Goal: Task Accomplishment & Management: Manage account settings

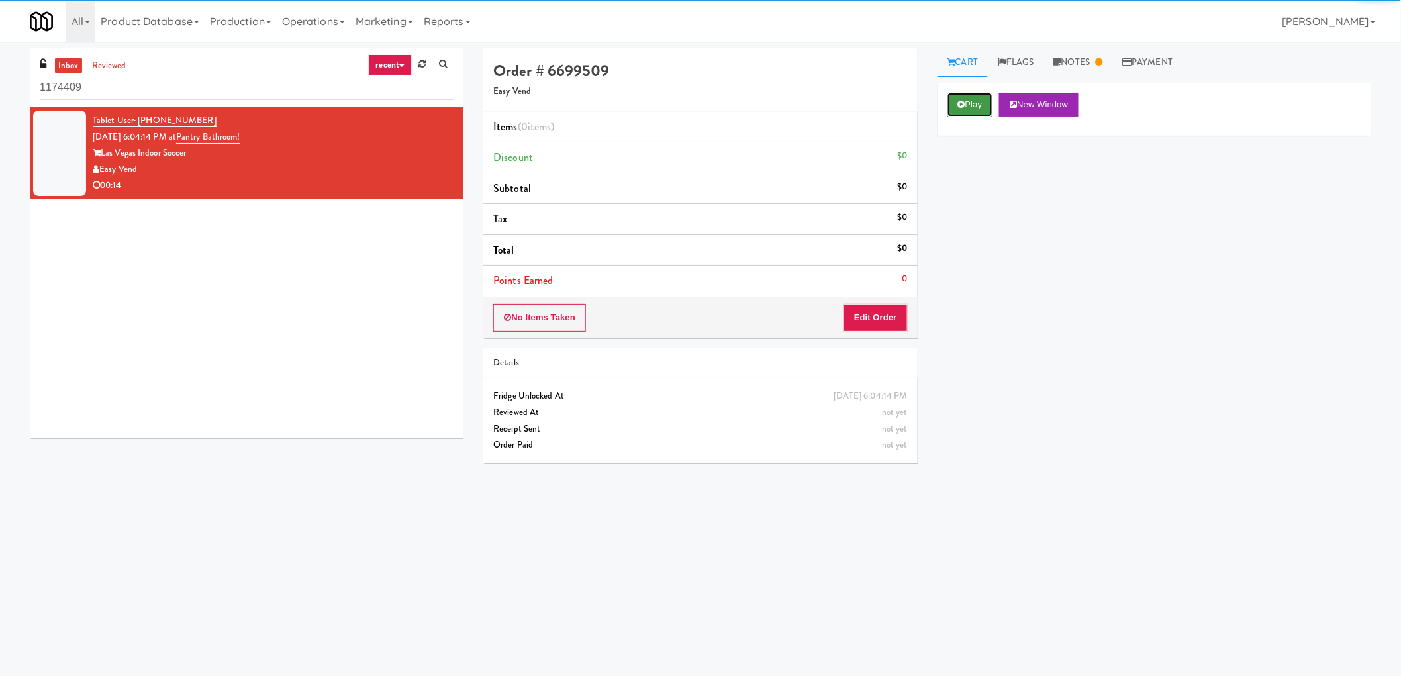
click at [969, 101] on button "Play" at bounding box center [970, 105] width 46 height 24
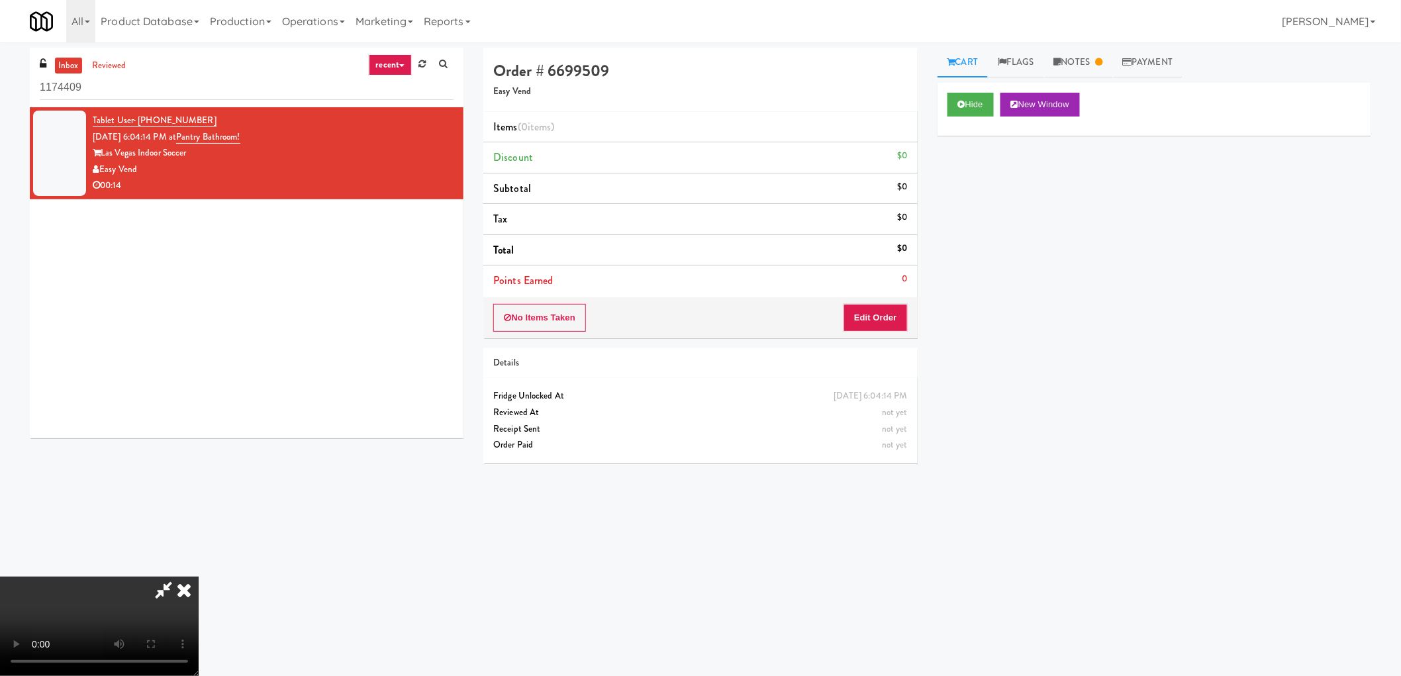
click at [199, 577] on video at bounding box center [99, 626] width 199 height 99
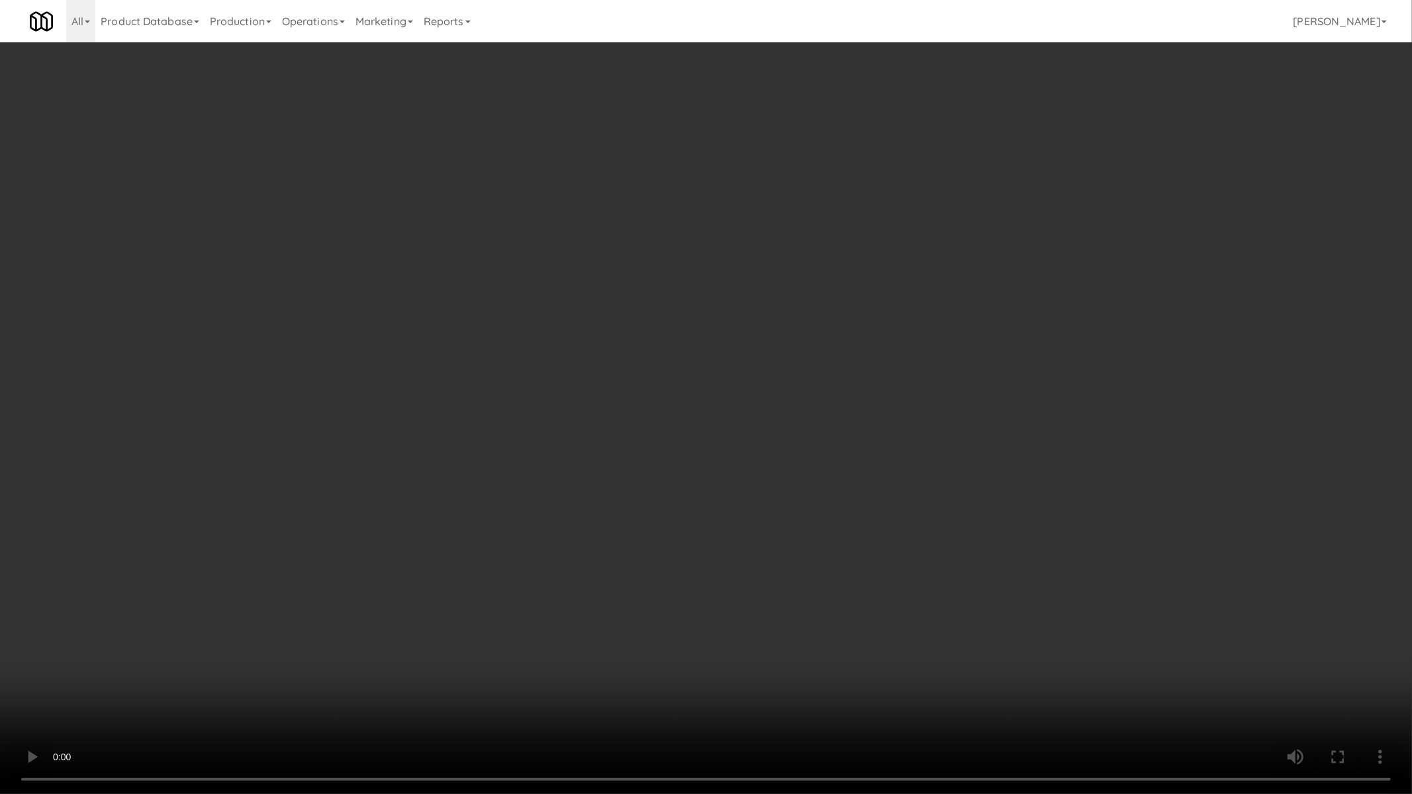
click at [809, 518] on video at bounding box center [706, 397] width 1412 height 794
click at [809, 514] on video at bounding box center [706, 397] width 1412 height 794
click at [809, 515] on video at bounding box center [706, 397] width 1412 height 794
click at [810, 517] on video at bounding box center [706, 397] width 1412 height 794
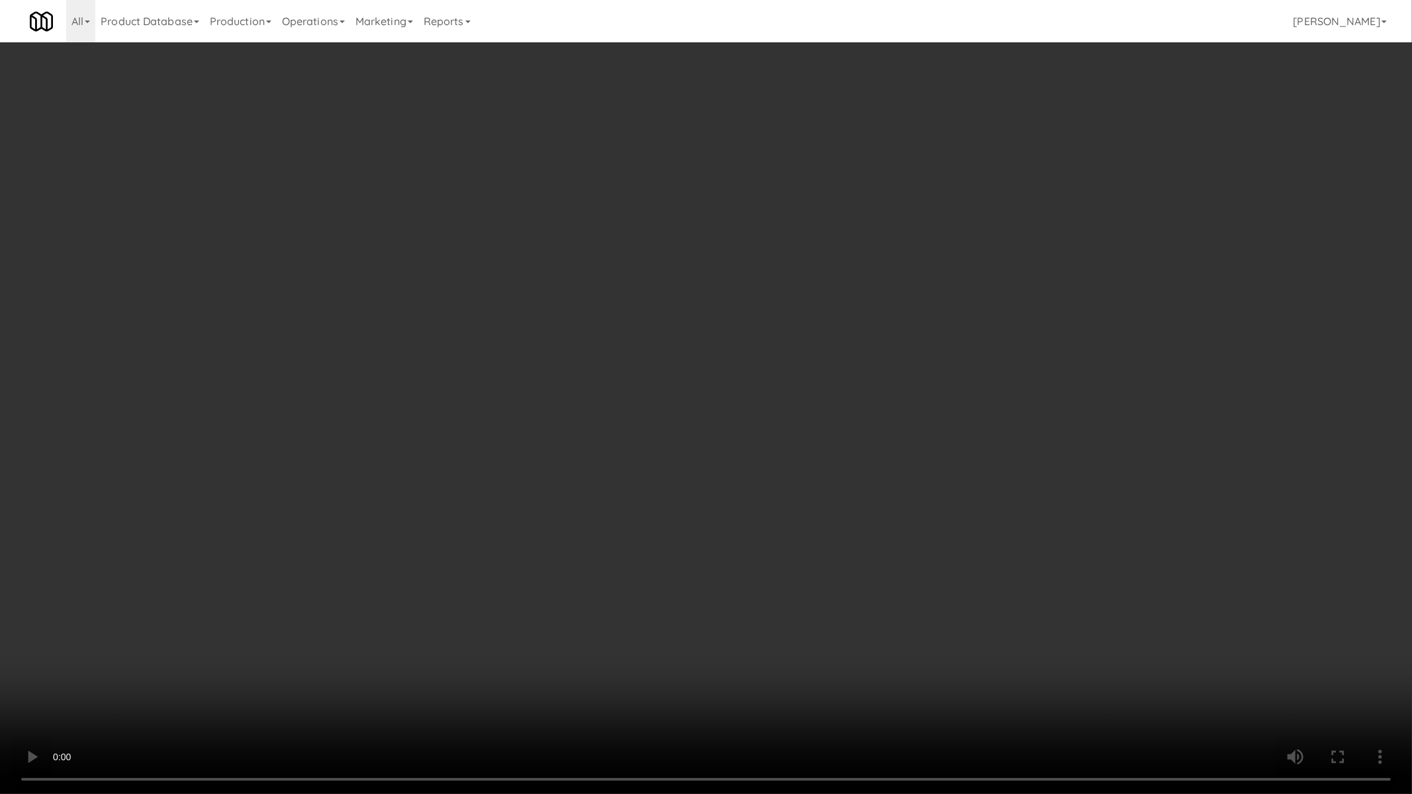
click at [810, 517] on video at bounding box center [706, 397] width 1412 height 794
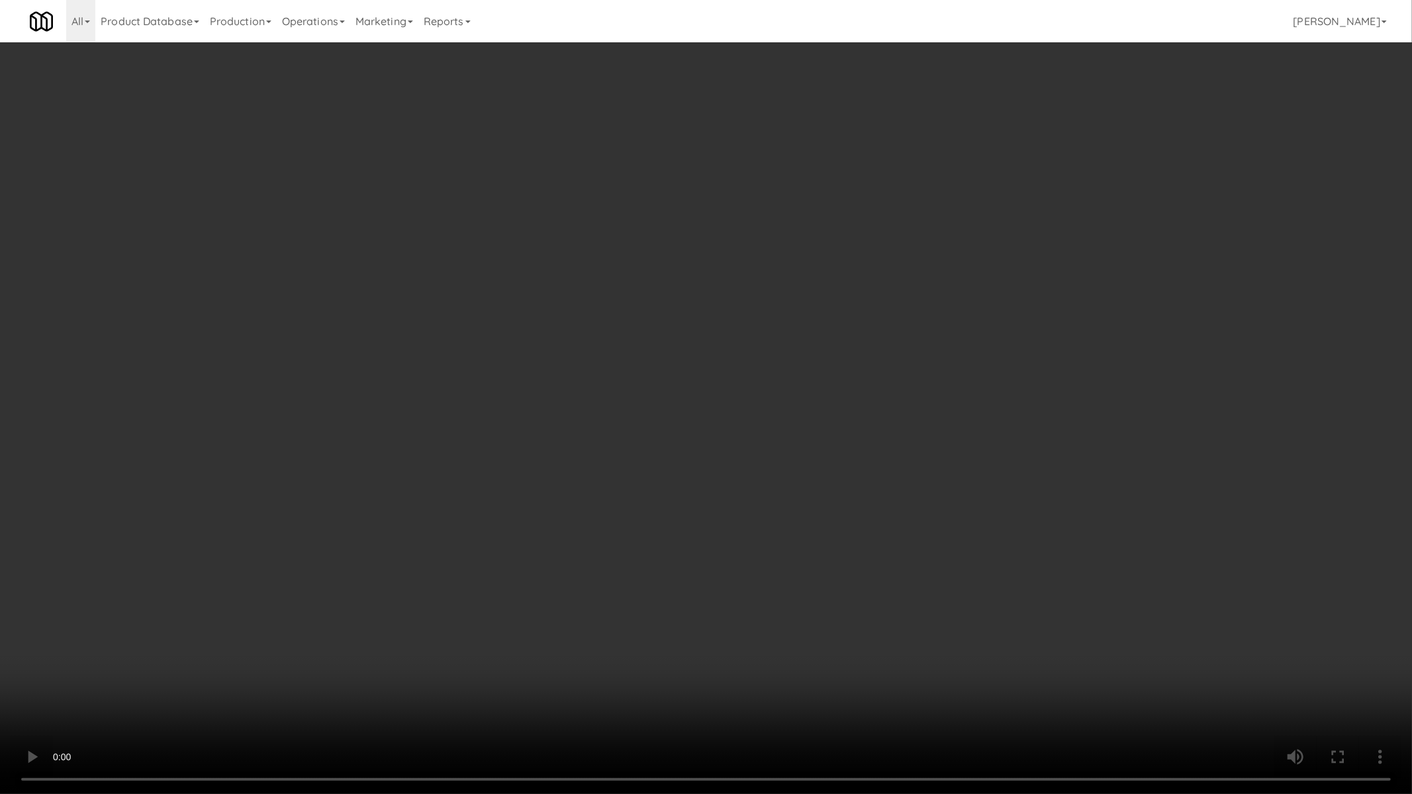
click at [812, 518] on video at bounding box center [706, 397] width 1412 height 794
click at [814, 518] on video at bounding box center [706, 397] width 1412 height 794
click at [817, 520] on video at bounding box center [706, 397] width 1412 height 794
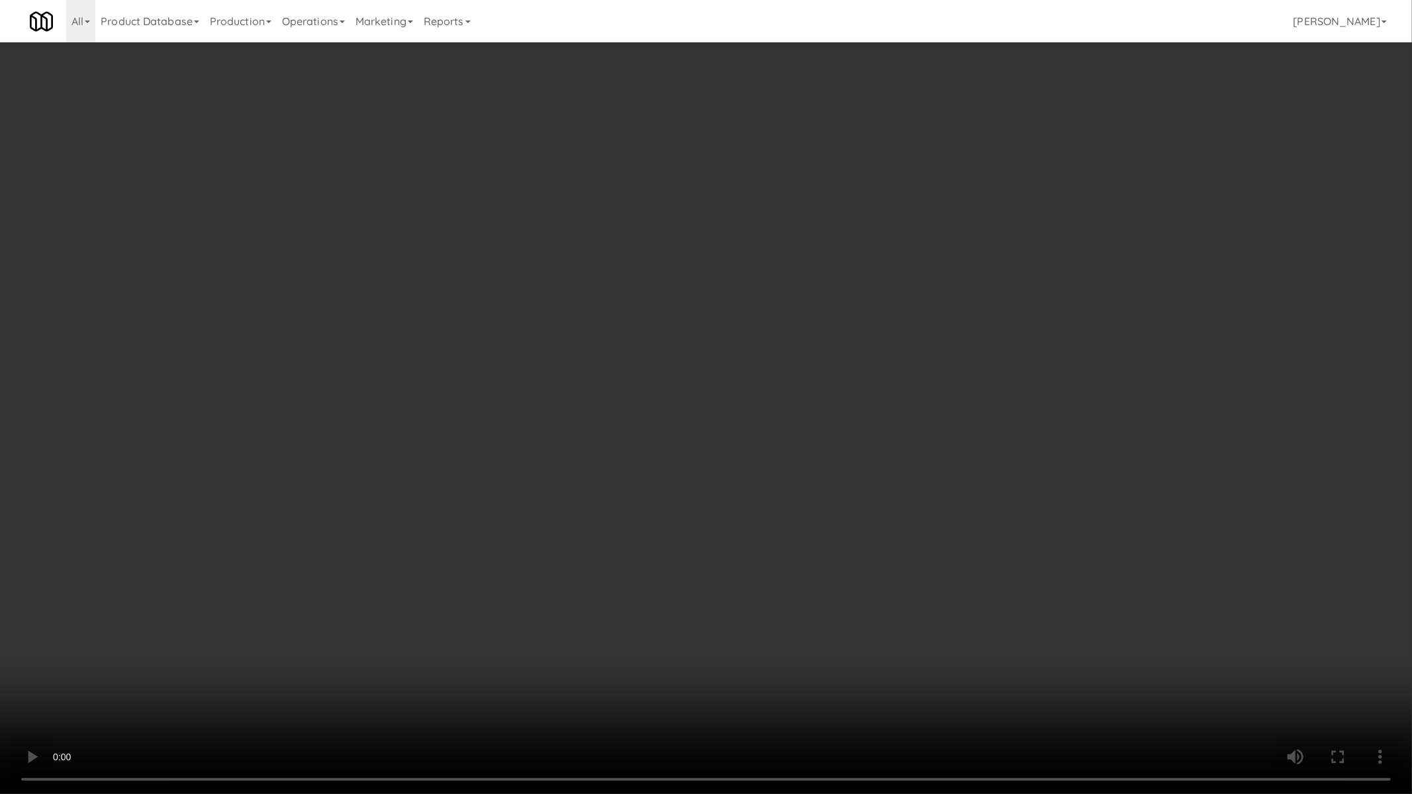
click at [820, 521] on video at bounding box center [706, 397] width 1412 height 794
click at [954, 512] on video at bounding box center [706, 397] width 1412 height 794
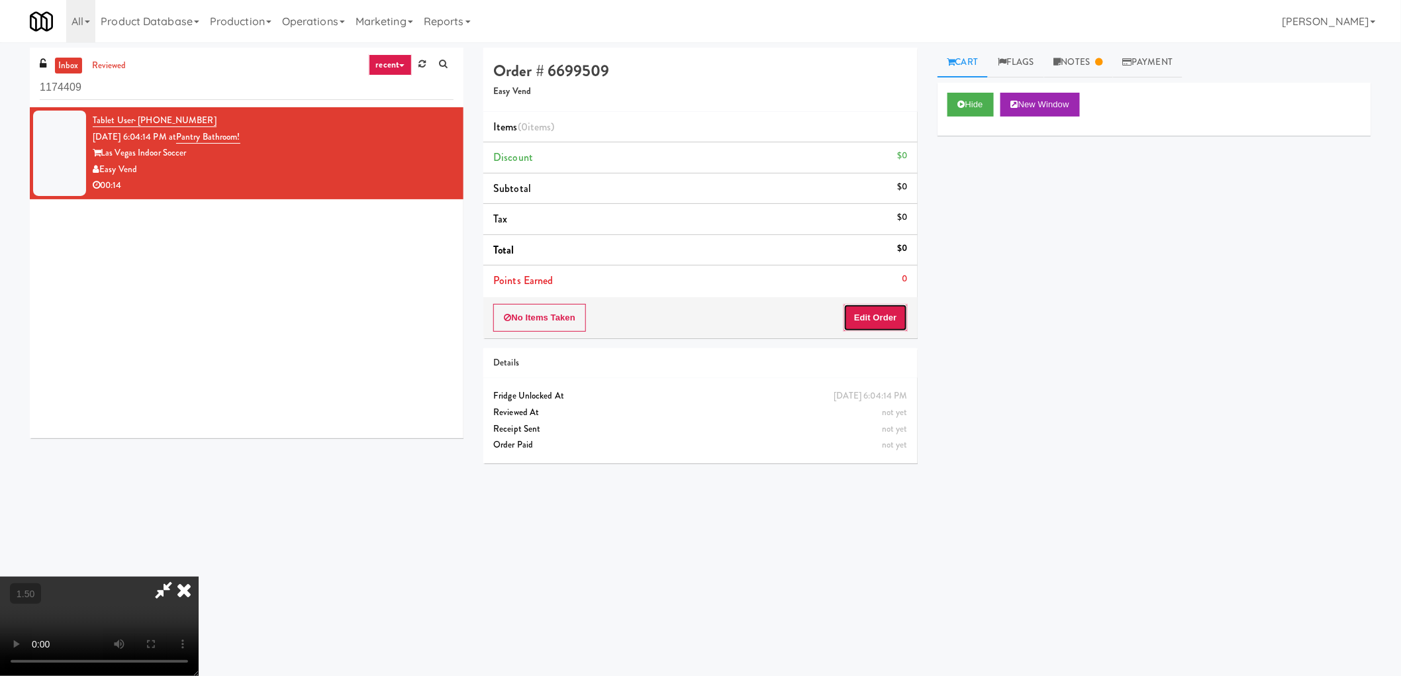
click at [889, 323] on button "Edit Order" at bounding box center [875, 318] width 64 height 28
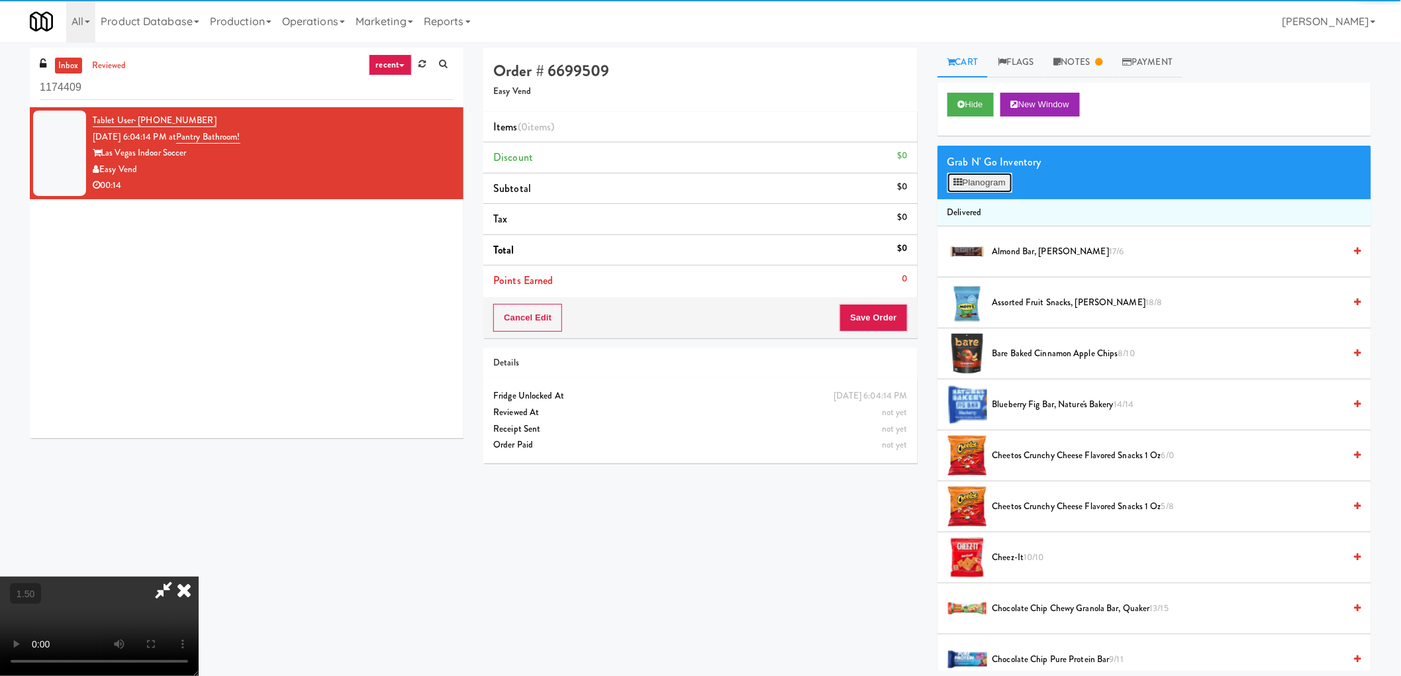
click at [978, 179] on button "Planogram" at bounding box center [979, 183] width 65 height 20
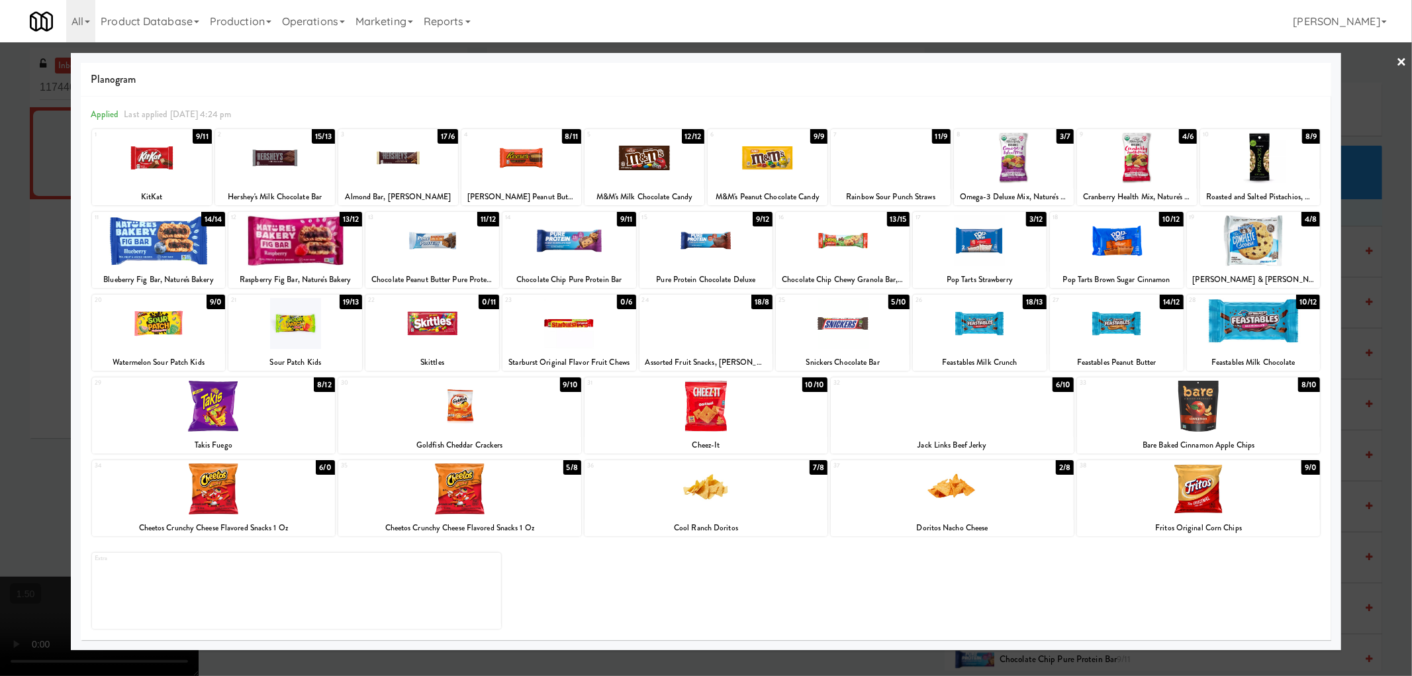
click at [988, 247] on div at bounding box center [980, 240] width 134 height 51
drag, startPoint x: 0, startPoint y: 354, endPoint x: 32, endPoint y: 352, distance: 31.8
click at [5, 354] on div at bounding box center [706, 338] width 1412 height 676
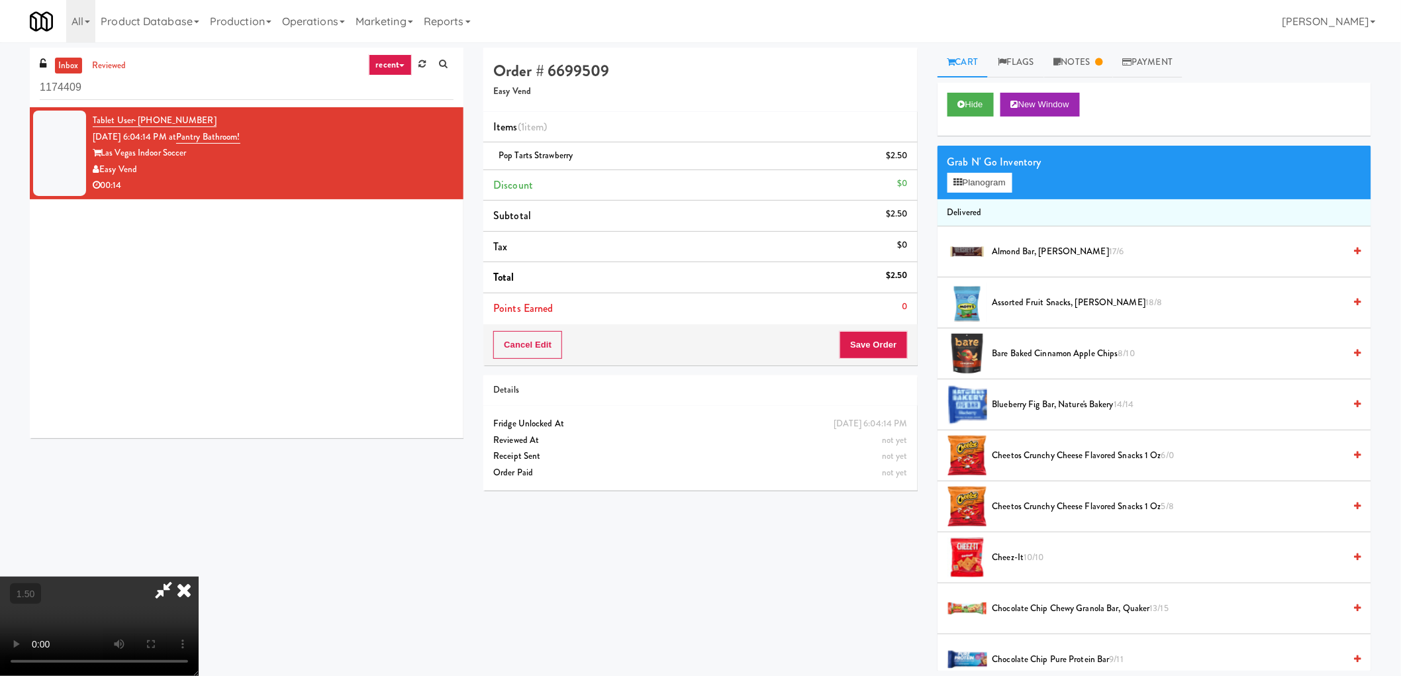
click at [199, 577] on video at bounding box center [99, 626] width 199 height 99
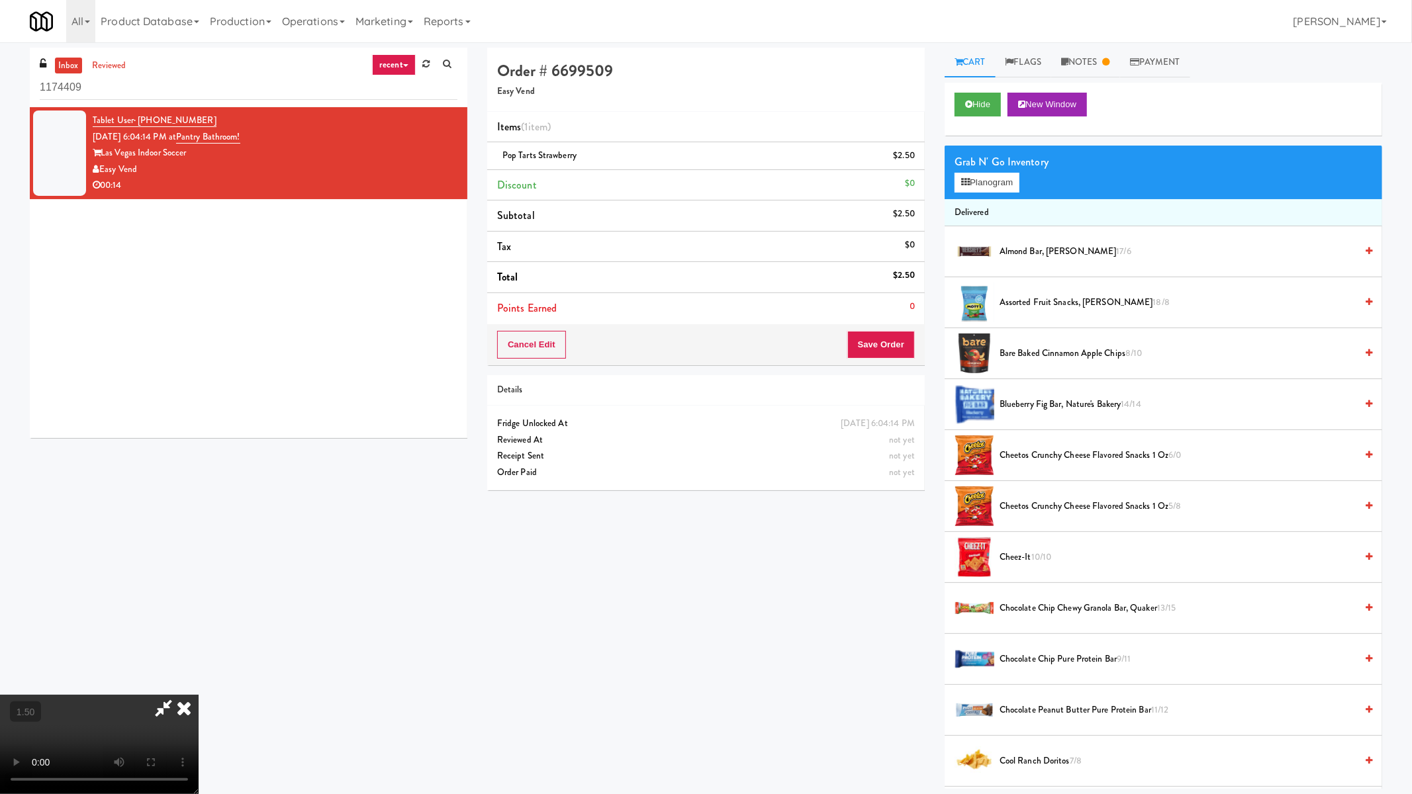
drag, startPoint x: 508, startPoint y: 575, endPoint x: 216, endPoint y: 710, distance: 321.4
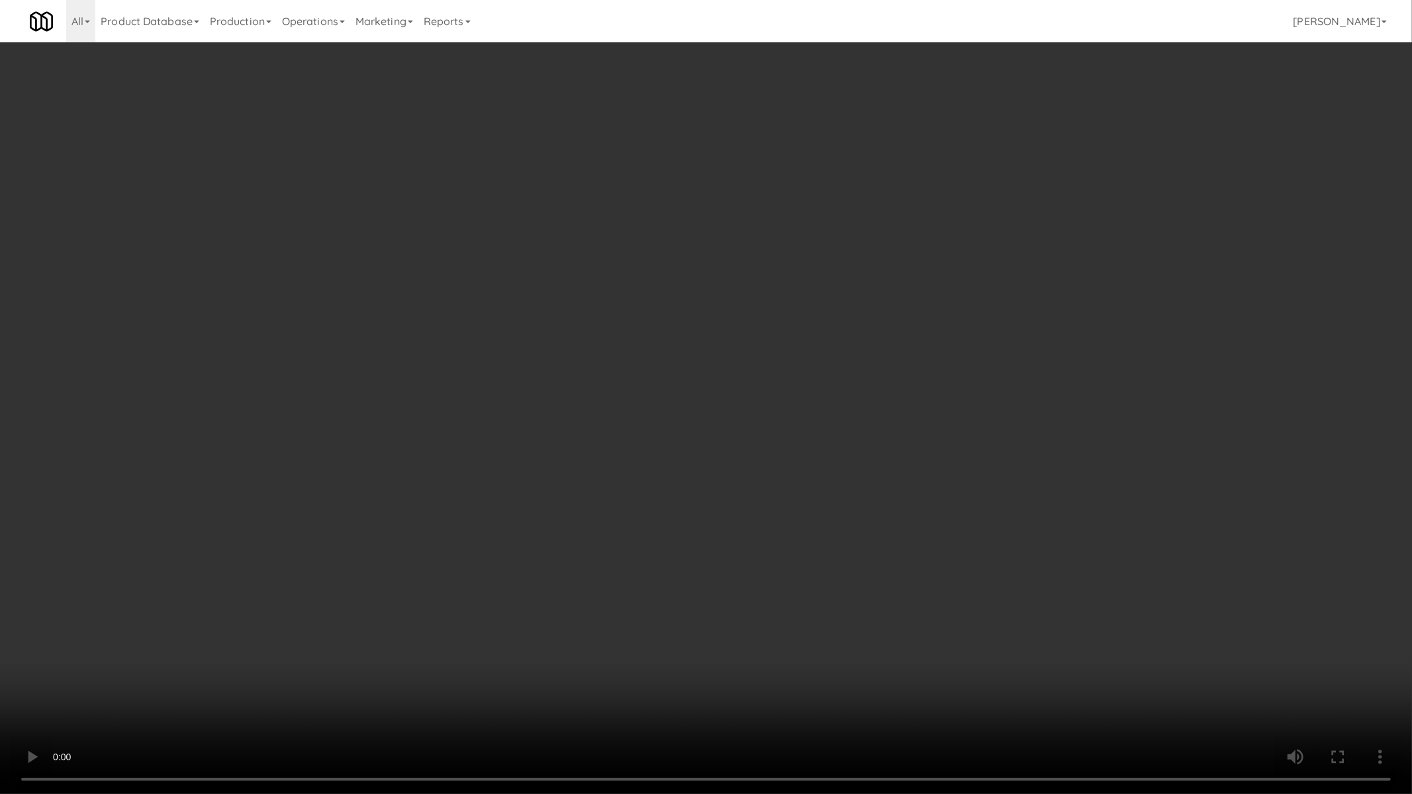
click at [465, 613] on video at bounding box center [706, 397] width 1412 height 794
click at [870, 356] on video at bounding box center [706, 397] width 1412 height 794
click at [870, 358] on video at bounding box center [706, 397] width 1412 height 794
click at [870, 359] on video at bounding box center [706, 397] width 1412 height 794
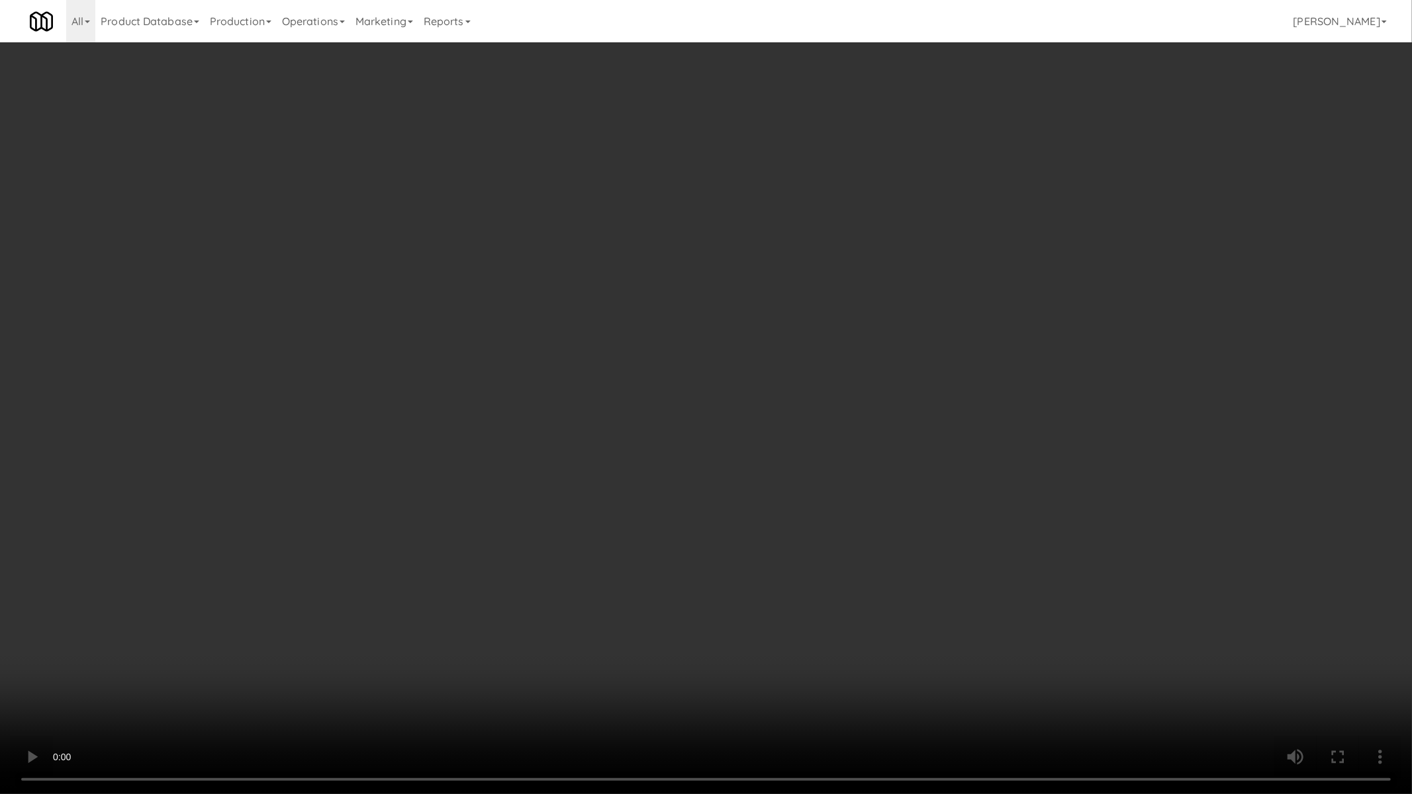
click at [870, 359] on video at bounding box center [706, 397] width 1412 height 794
click at [1301, 296] on video at bounding box center [706, 397] width 1412 height 794
click at [483, 154] on video at bounding box center [706, 397] width 1412 height 794
click at [561, 236] on video at bounding box center [706, 397] width 1412 height 794
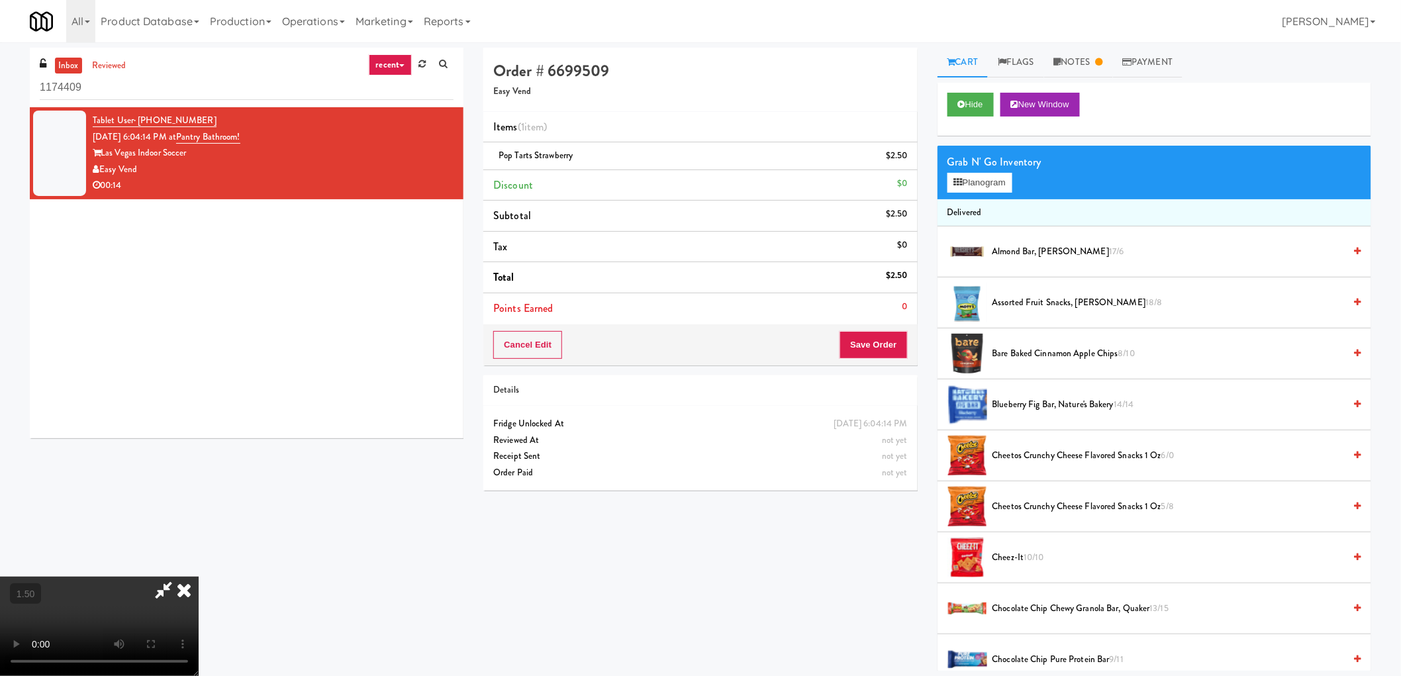
click at [199, 577] on icon at bounding box center [183, 590] width 29 height 26
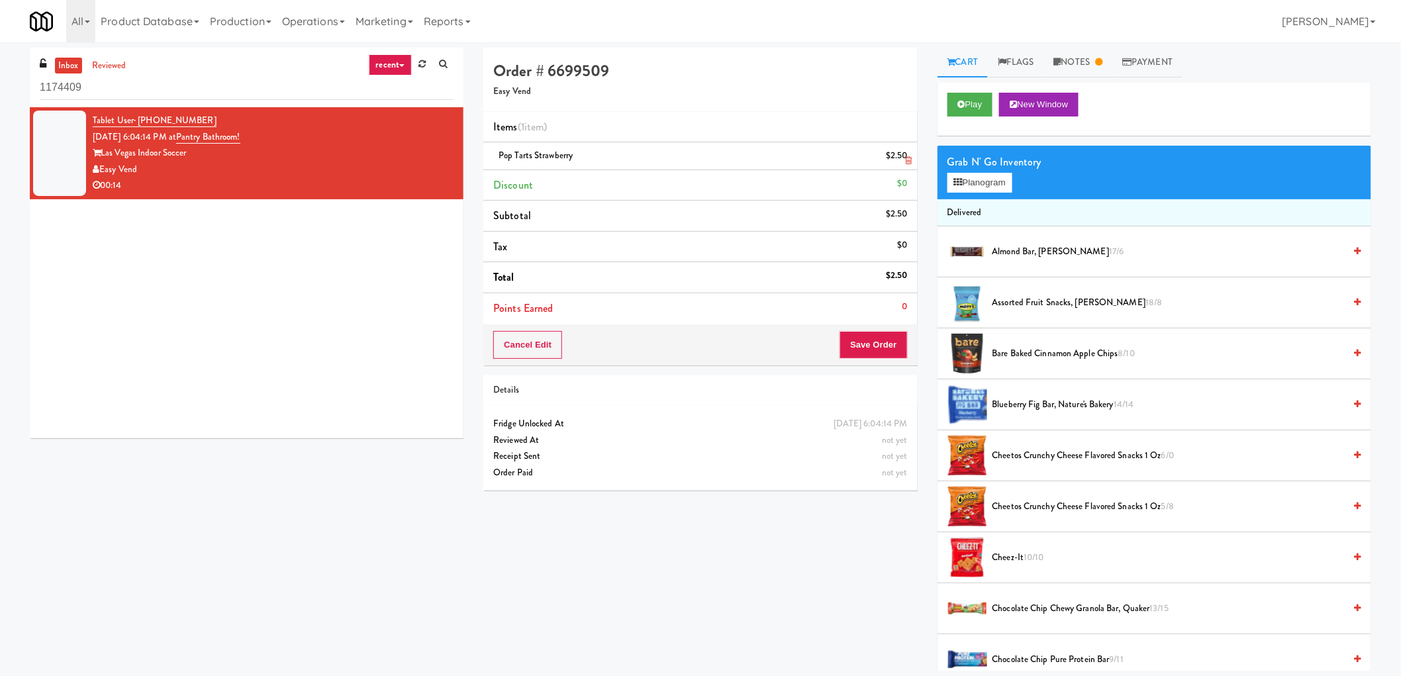
click at [528, 158] on span "Pop Tarts Strawberry" at bounding box center [536, 155] width 74 height 13
copy span "Pop Tarts Strawberry"
click at [981, 98] on button "Play" at bounding box center [970, 105] width 46 height 24
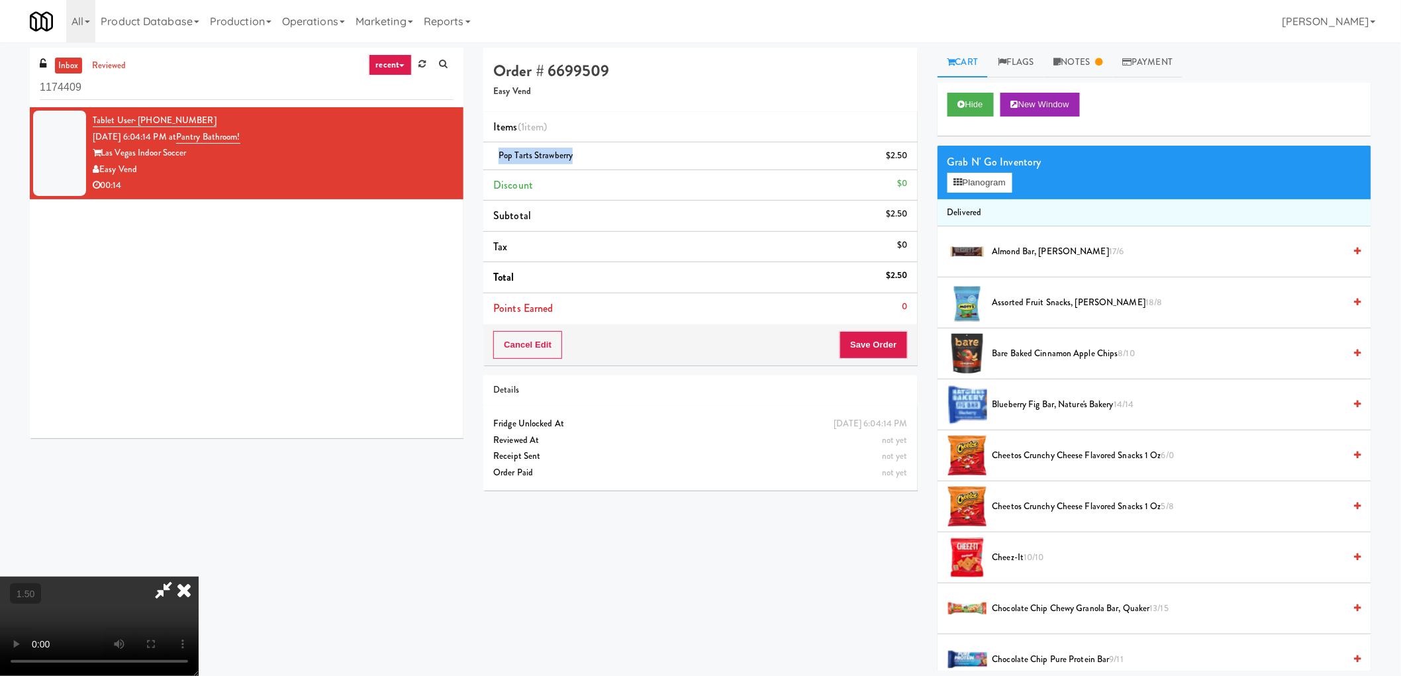
click at [199, 577] on video at bounding box center [99, 626] width 199 height 99
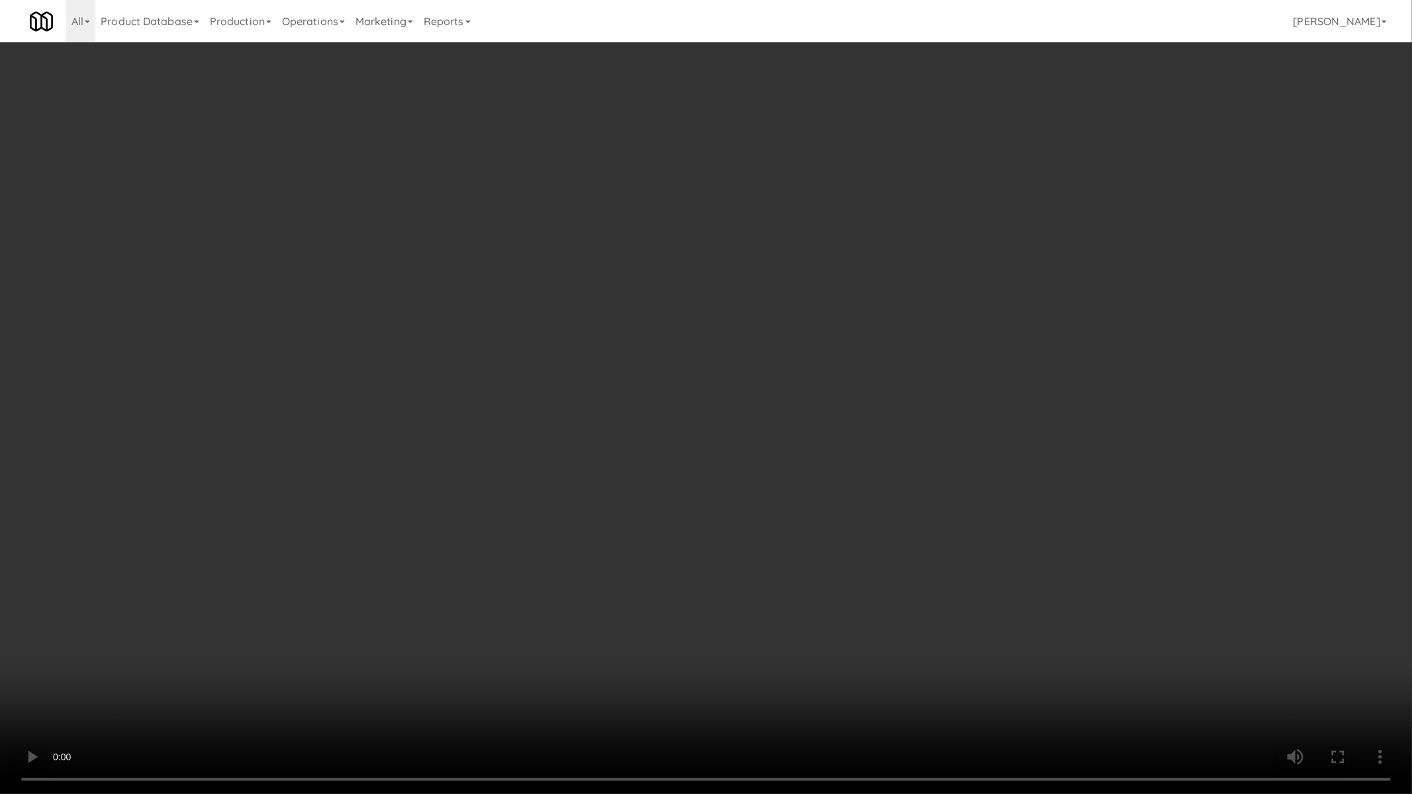
click at [738, 450] on video at bounding box center [706, 397] width 1412 height 794
click at [737, 450] on video at bounding box center [706, 397] width 1412 height 794
click at [948, 228] on video at bounding box center [706, 397] width 1412 height 794
click at [935, 222] on video at bounding box center [706, 397] width 1412 height 794
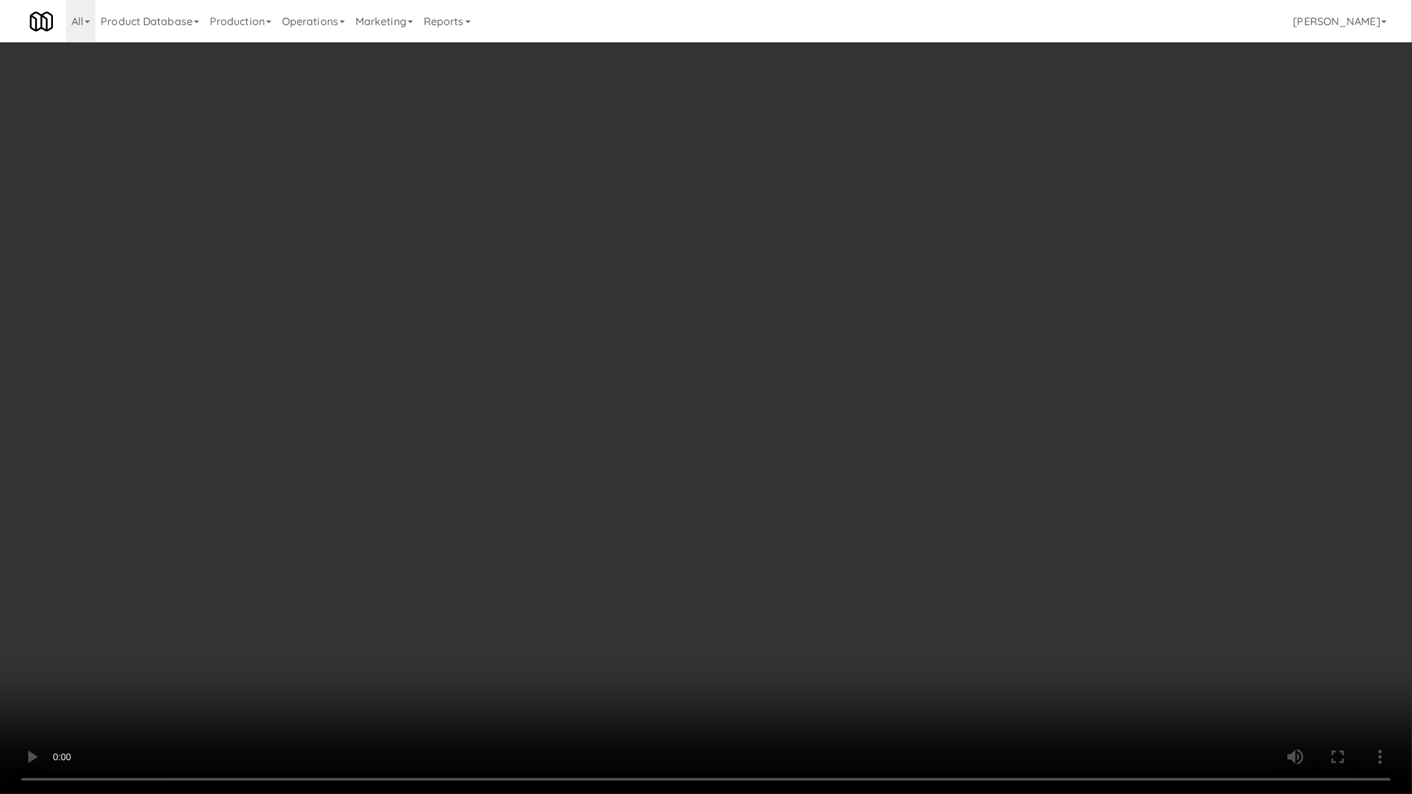
click at [926, 229] on video at bounding box center [706, 397] width 1412 height 794
click at [927, 230] on video at bounding box center [706, 397] width 1412 height 794
click at [928, 230] on video at bounding box center [706, 397] width 1412 height 794
click at [928, 232] on video at bounding box center [706, 397] width 1412 height 794
click at [932, 232] on video at bounding box center [706, 397] width 1412 height 794
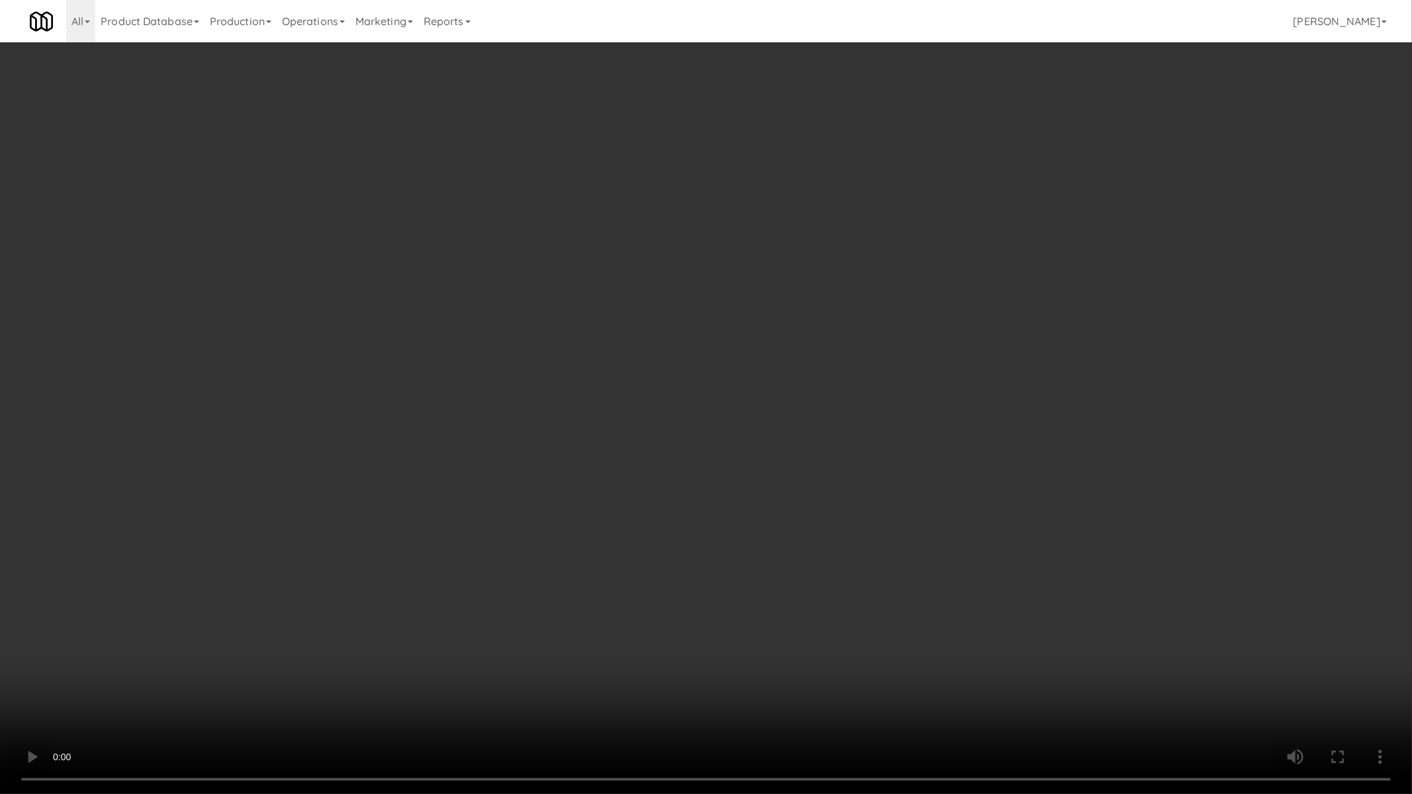
click at [932, 233] on video at bounding box center [706, 397] width 1412 height 794
click at [934, 233] on video at bounding box center [706, 397] width 1412 height 794
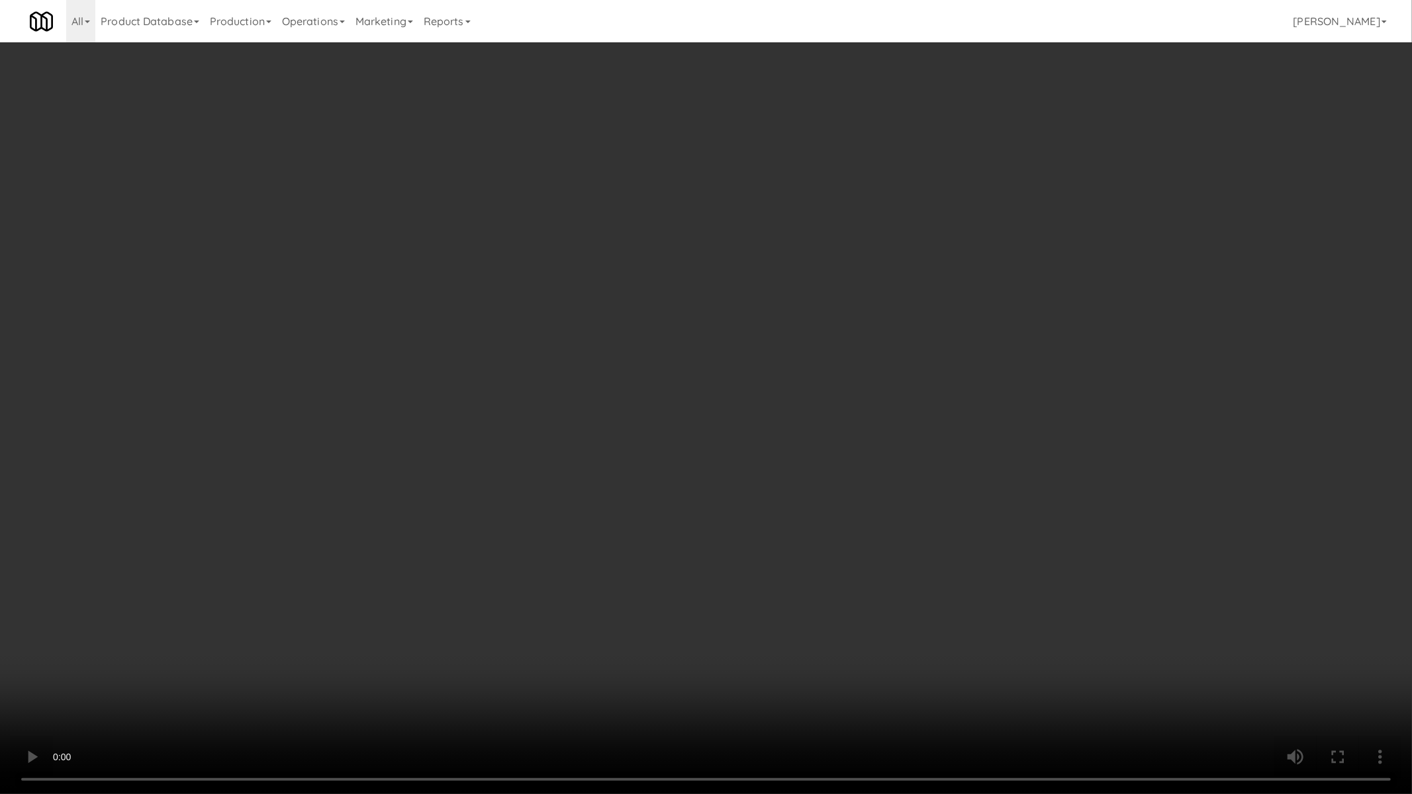
click at [934, 235] on video at bounding box center [706, 397] width 1412 height 794
click at [935, 235] on video at bounding box center [706, 397] width 1412 height 794
click at [939, 268] on video at bounding box center [706, 397] width 1412 height 794
click at [945, 301] on video at bounding box center [706, 397] width 1412 height 794
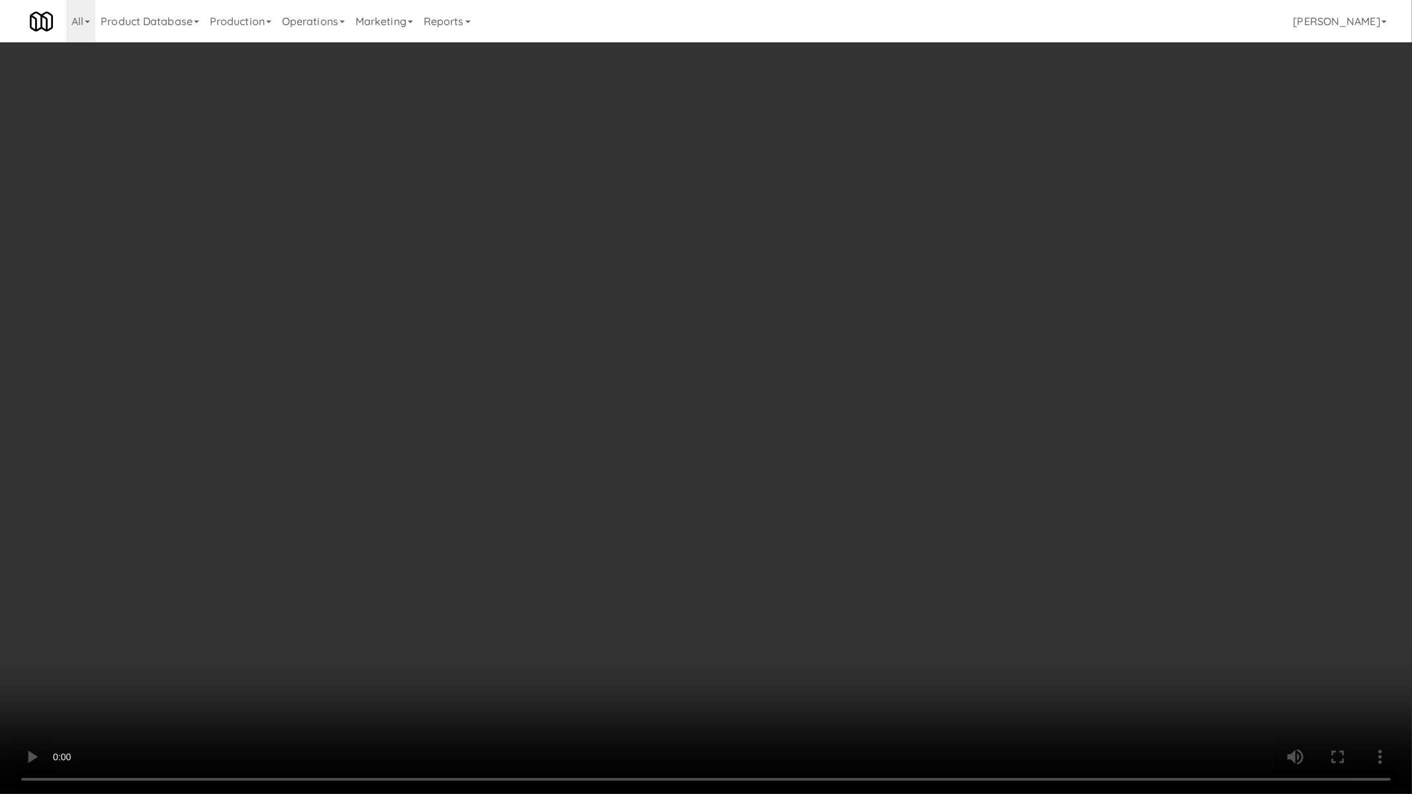
click at [779, 560] on video at bounding box center [706, 397] width 1412 height 794
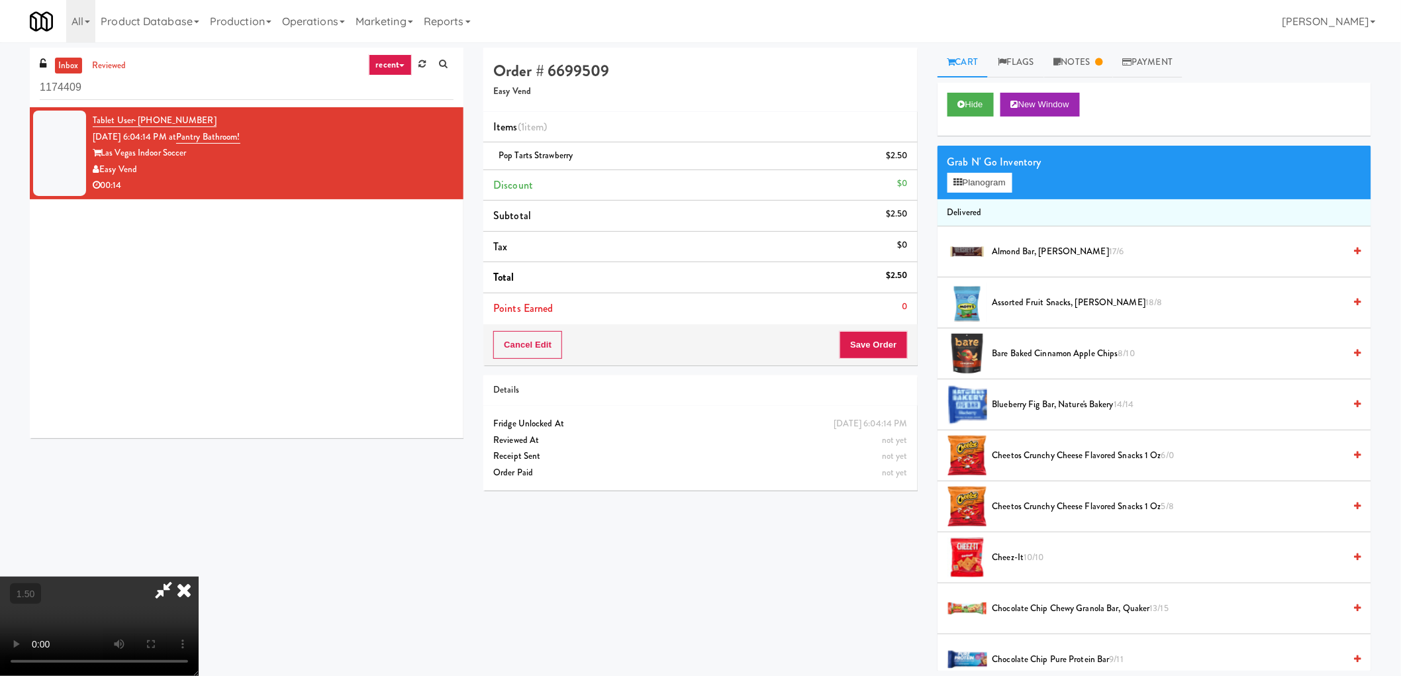
click at [199, 577] on icon at bounding box center [183, 590] width 29 height 26
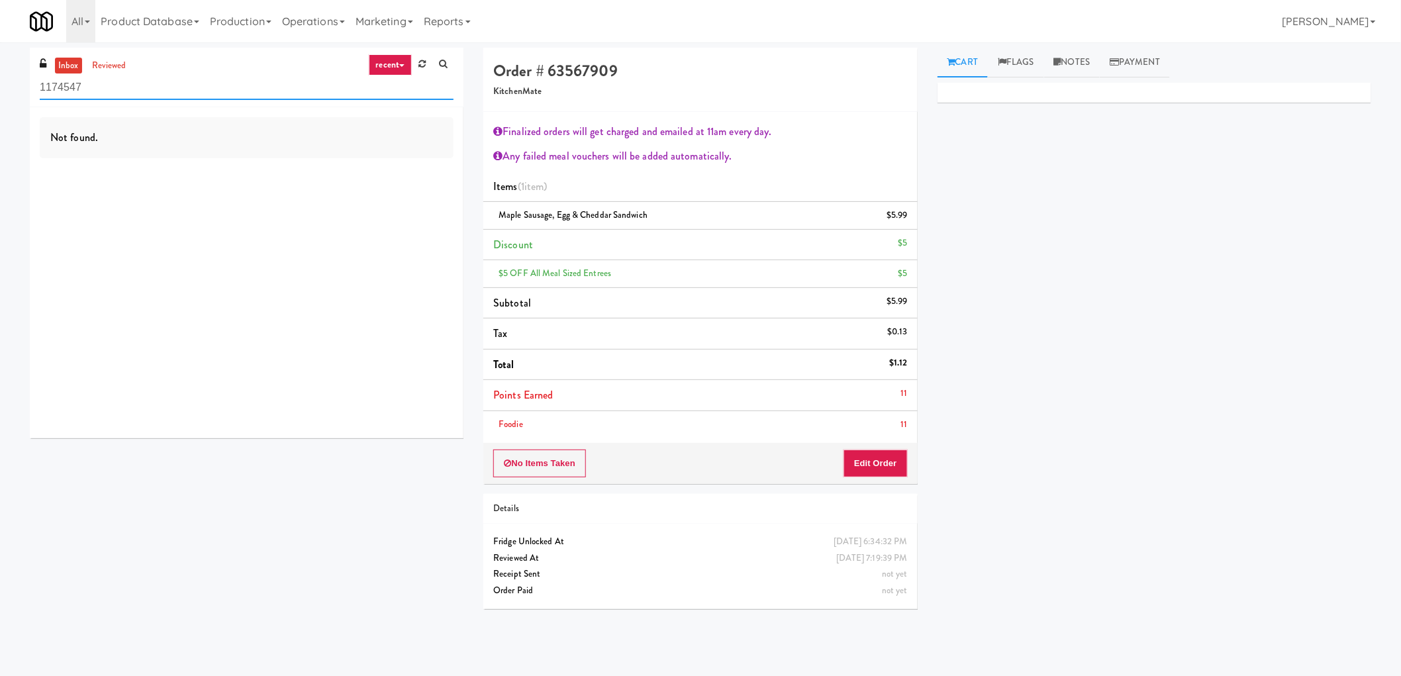
click at [148, 79] on input "1174547" at bounding box center [247, 87] width 414 height 24
paste input "IKEA Burlington Store"
type input "IKEA Burlington Store"
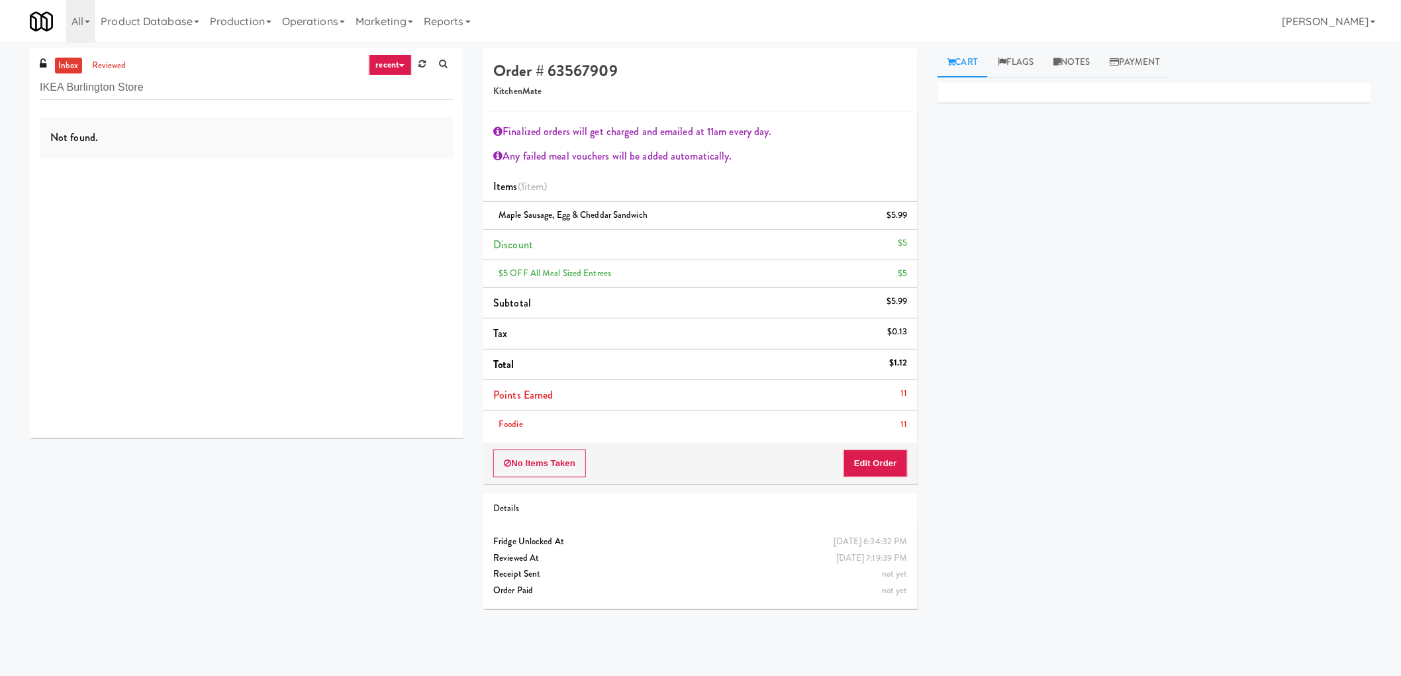
click at [393, 73] on link "recent" at bounding box center [391, 64] width 44 height 21
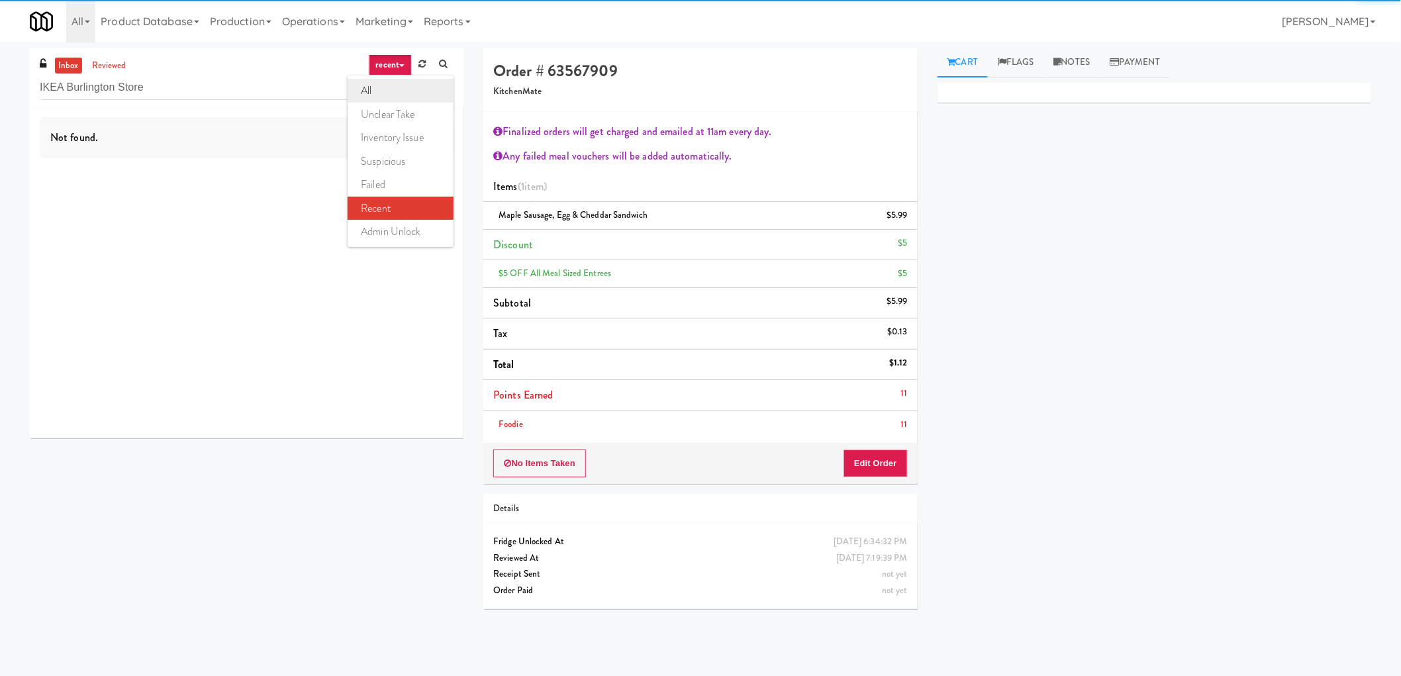
click at [382, 85] on link "all" at bounding box center [401, 91] width 106 height 24
click at [113, 65] on link "reviewed" at bounding box center [109, 66] width 41 height 17
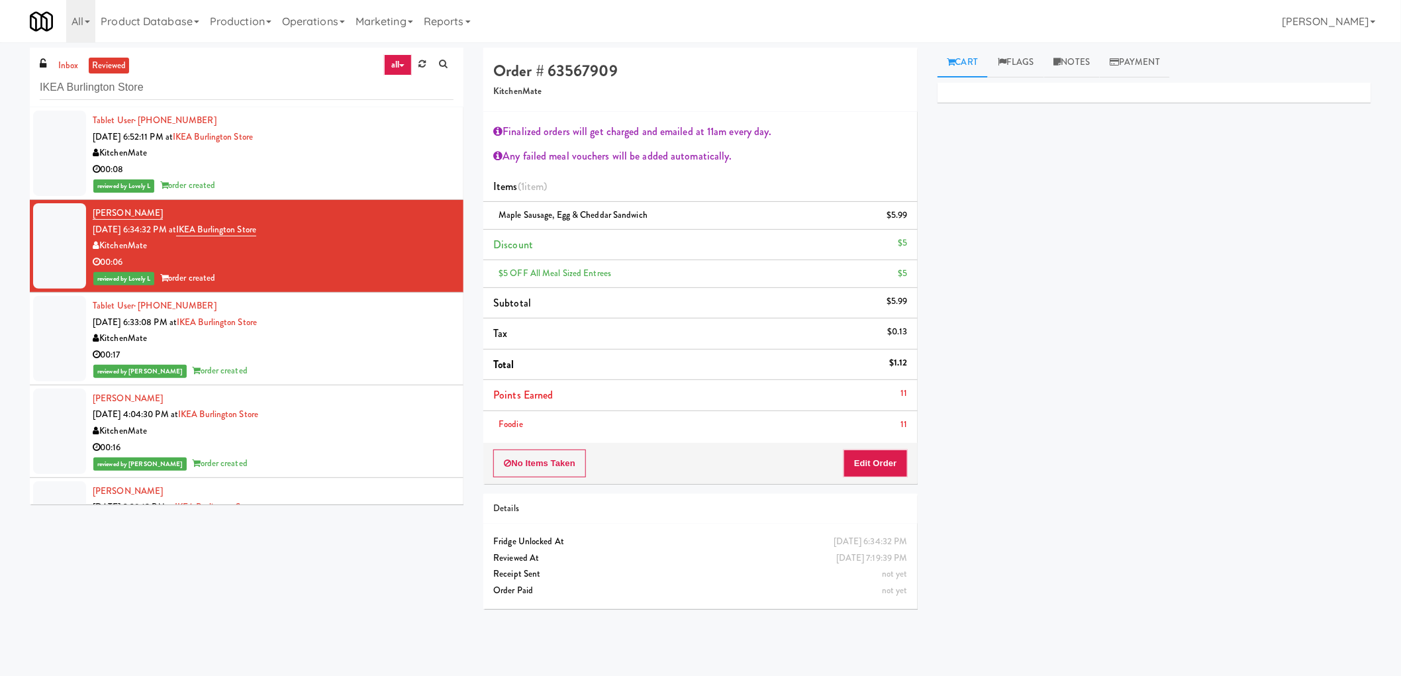
click at [378, 162] on div "00:08" at bounding box center [273, 170] width 361 height 17
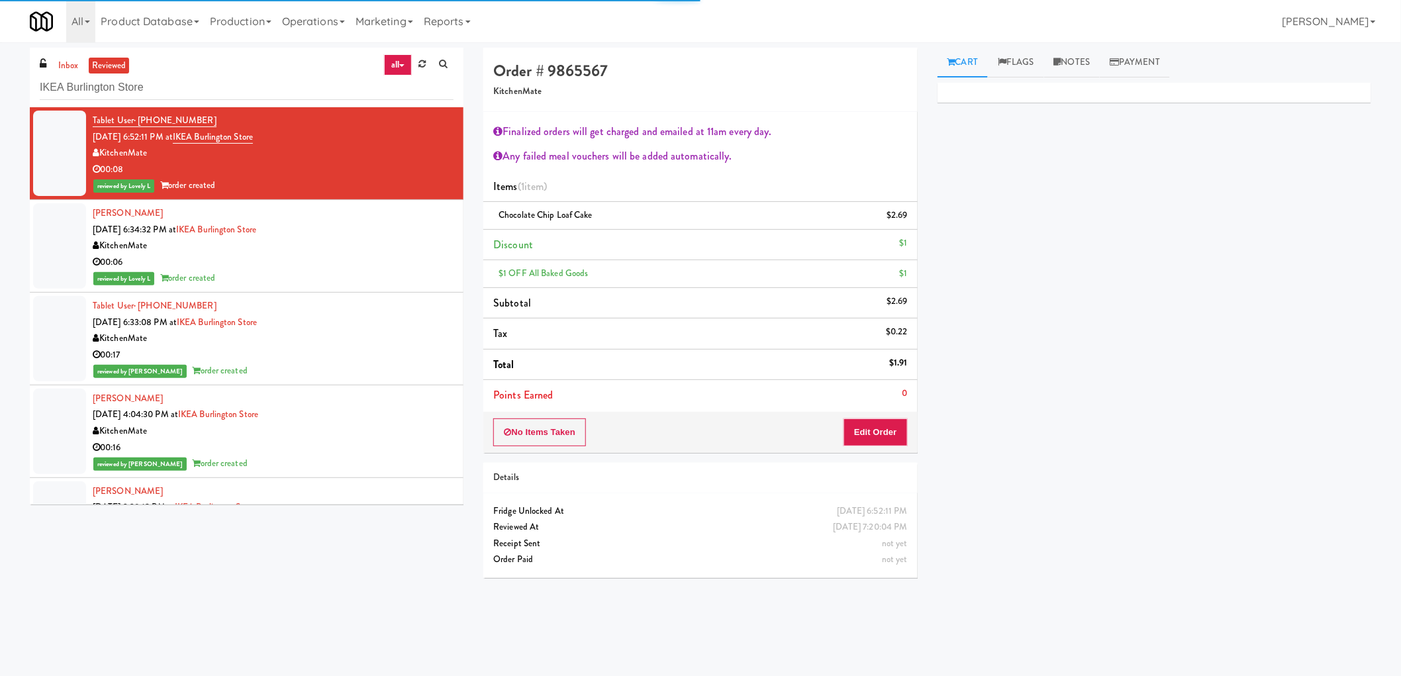
drag, startPoint x: 334, startPoint y: 373, endPoint x: 330, endPoint y: 379, distance: 7.2
click at [334, 373] on div "reviewed by Mariel T order created" at bounding box center [273, 371] width 361 height 17
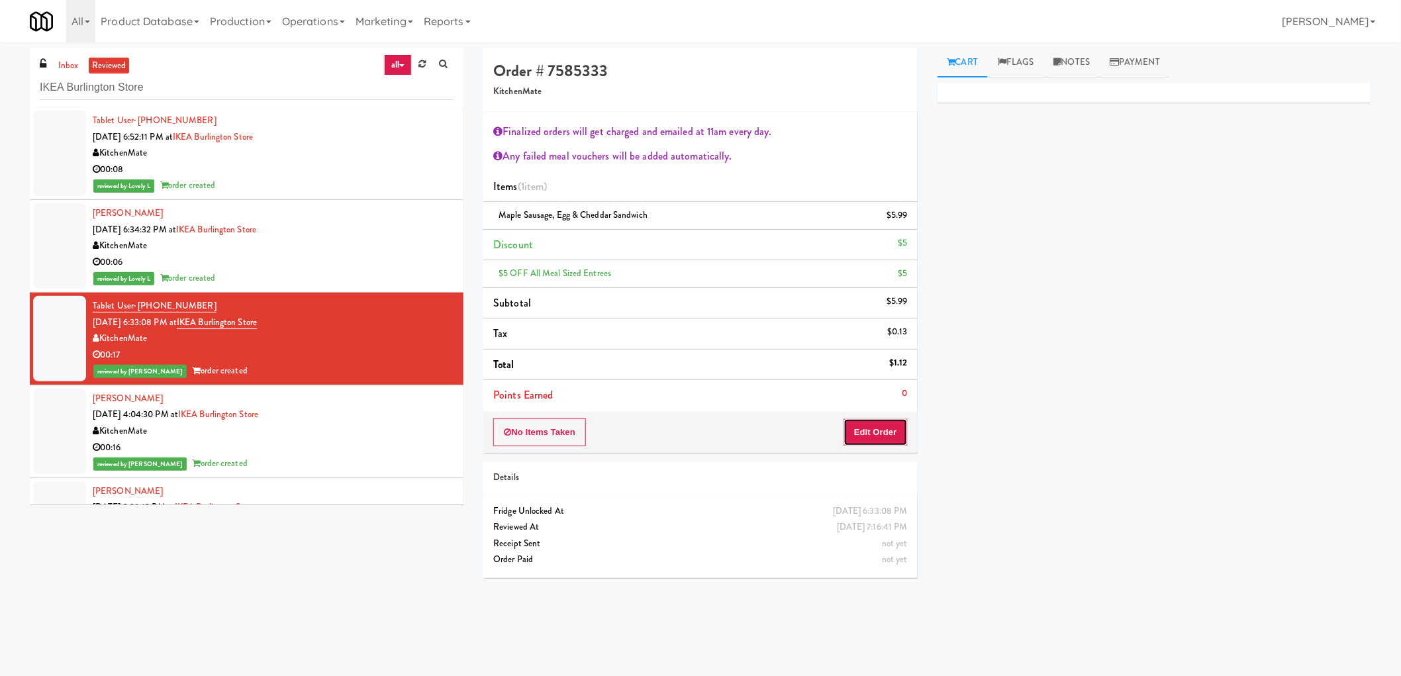
click at [883, 434] on button "Edit Order" at bounding box center [875, 432] width 64 height 28
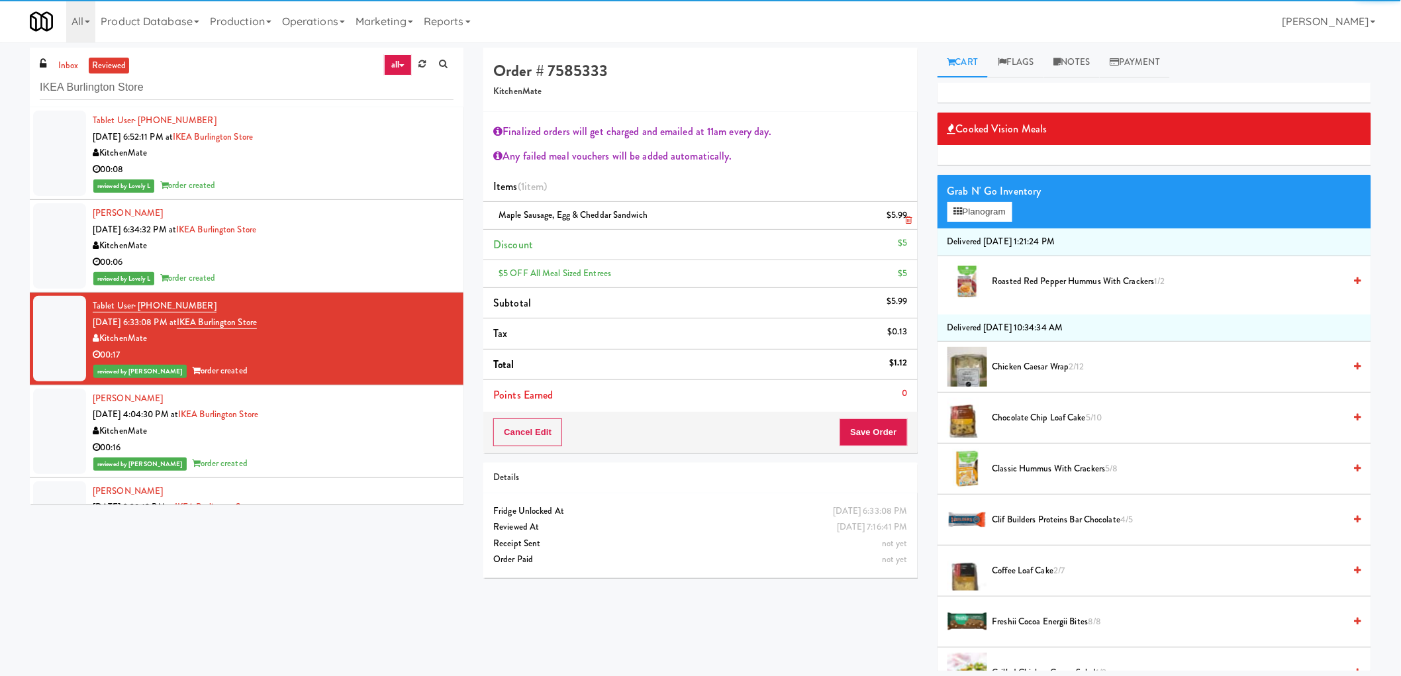
click at [903, 216] on link at bounding box center [906, 221] width 12 height 17
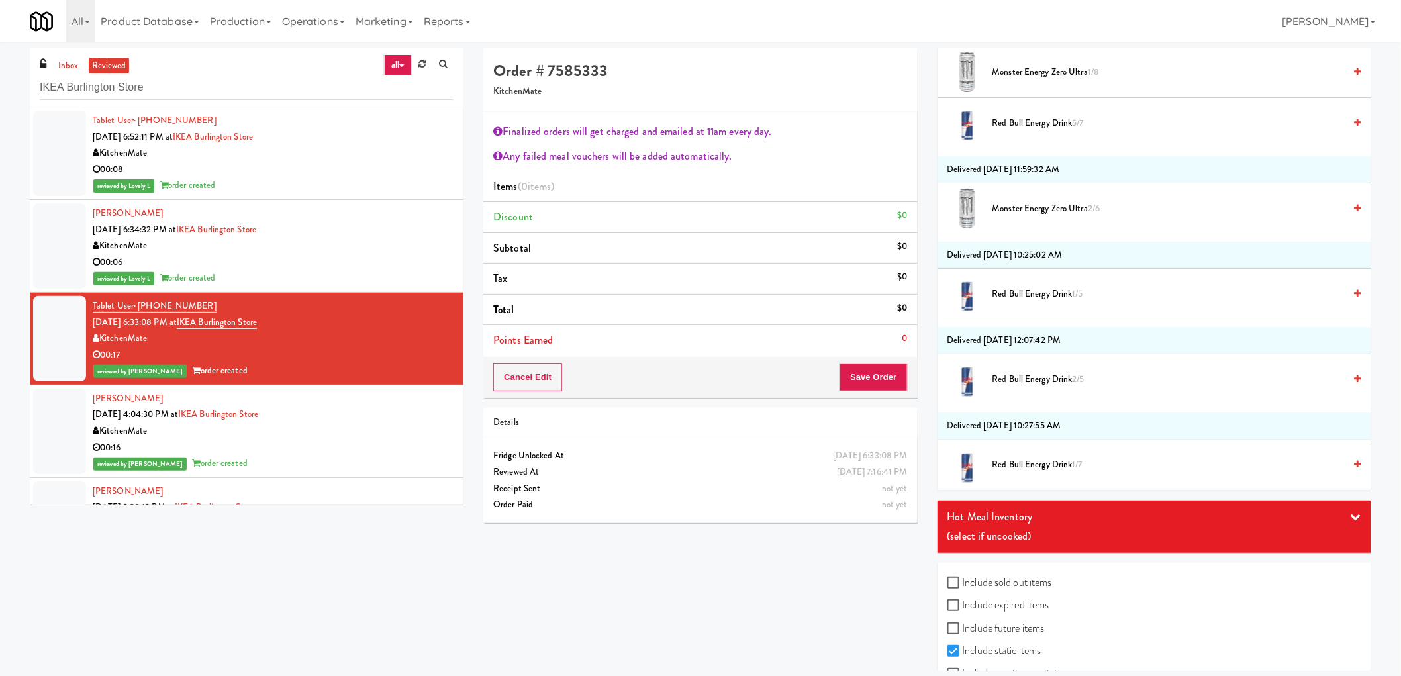
scroll to position [2649, 0]
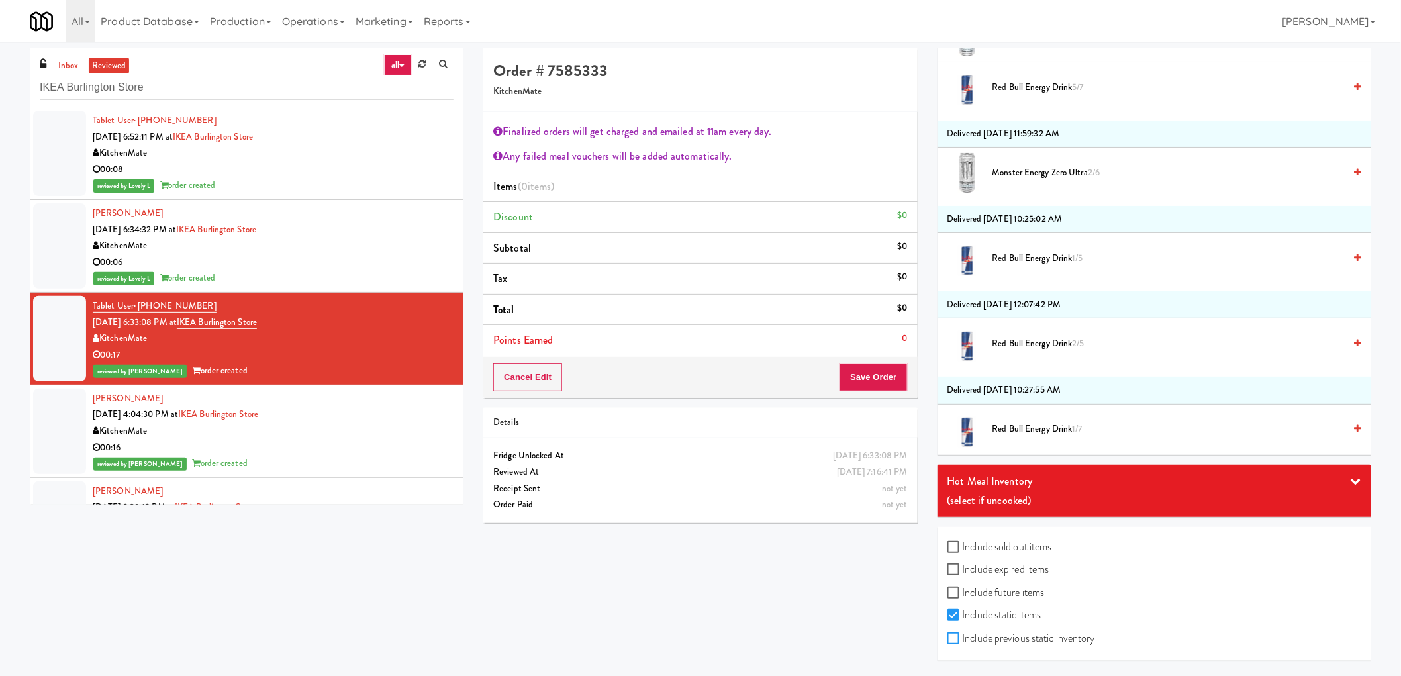
click at [961, 643] on input "Include previous static inventory" at bounding box center [954, 639] width 15 height 11
checkbox input "true"
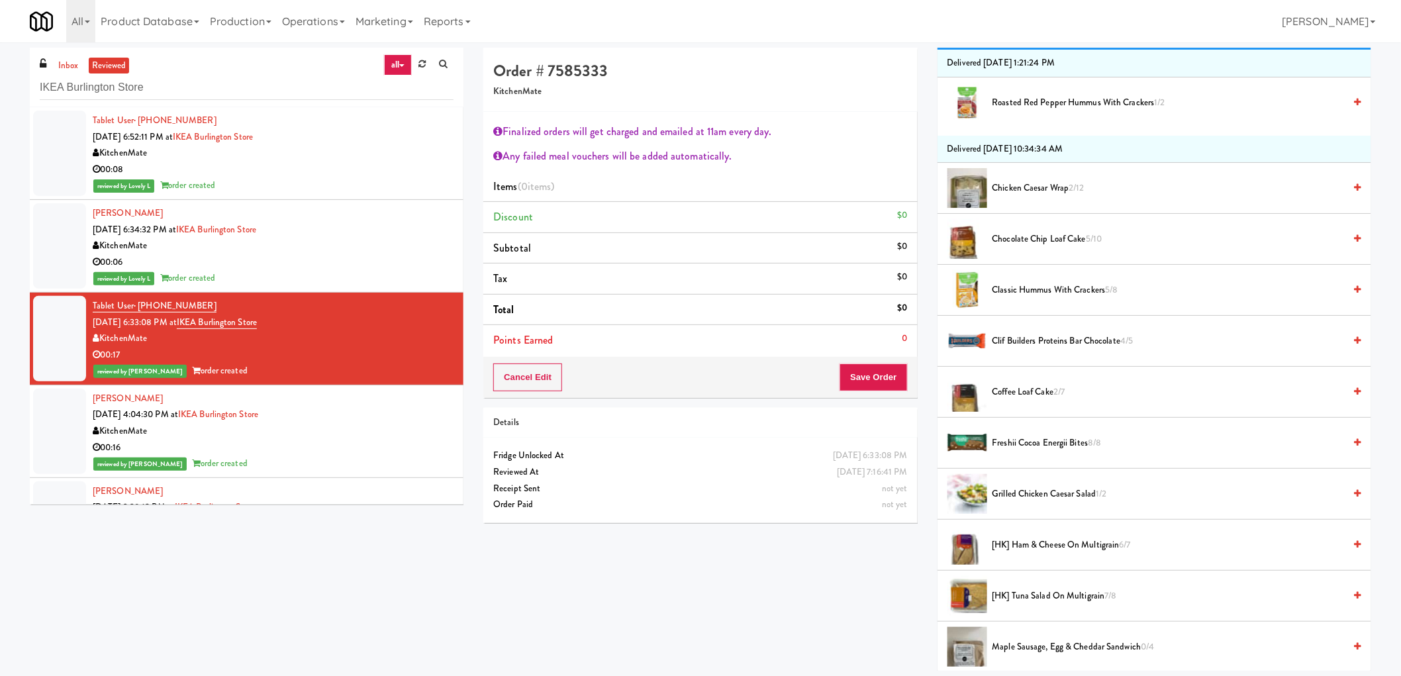
scroll to position [73, 0]
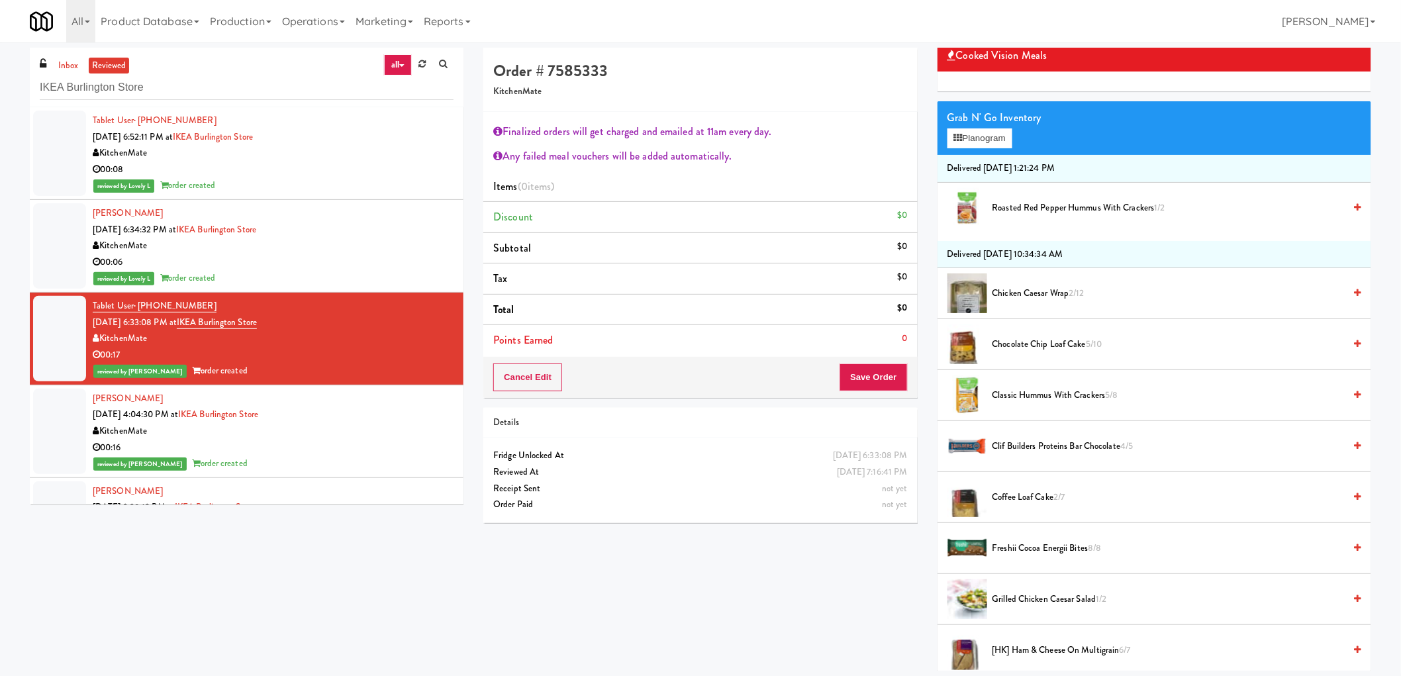
click at [1039, 204] on span "Roasted Red Pepper Hummus with Crackers 1/2" at bounding box center [1168, 208] width 352 height 17
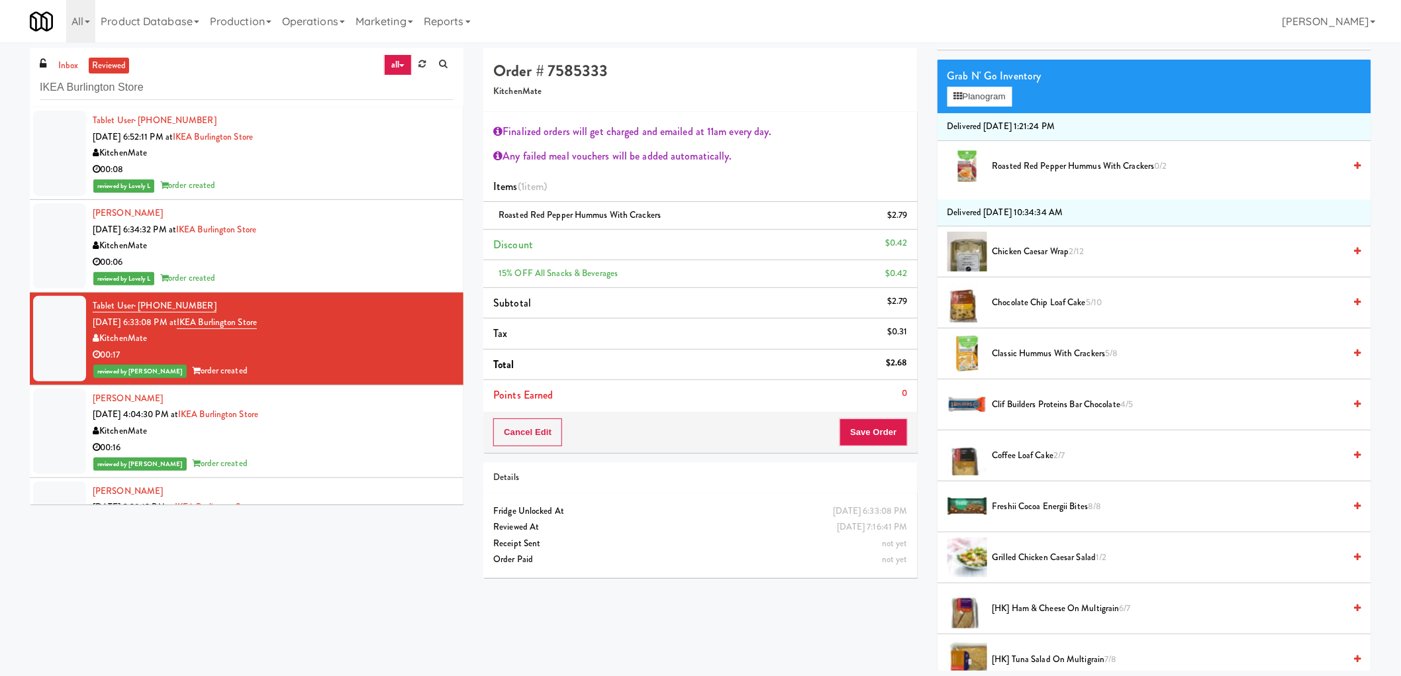
scroll to position [220, 0]
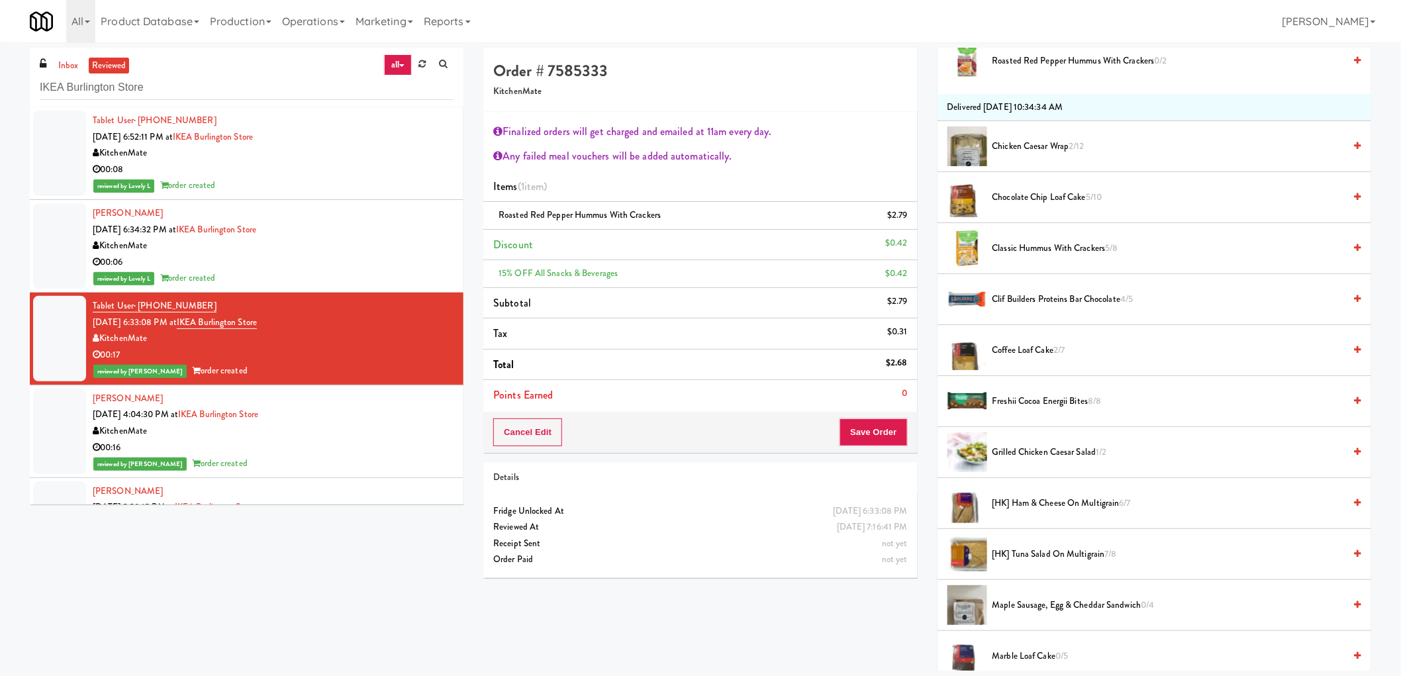
click at [1034, 202] on span "Chocolate Chip Loaf Cake 5/10" at bounding box center [1168, 197] width 352 height 17
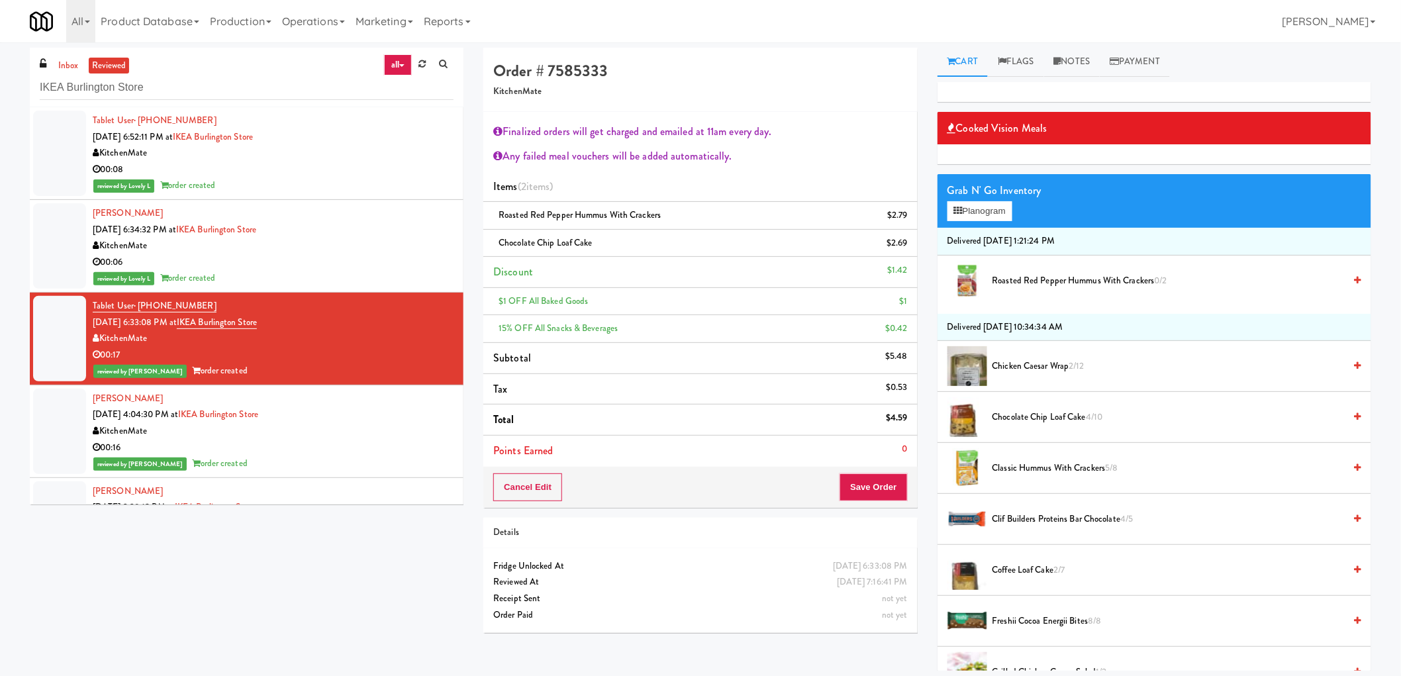
scroll to position [0, 0]
click at [981, 211] on button "Planogram" at bounding box center [979, 212] width 65 height 20
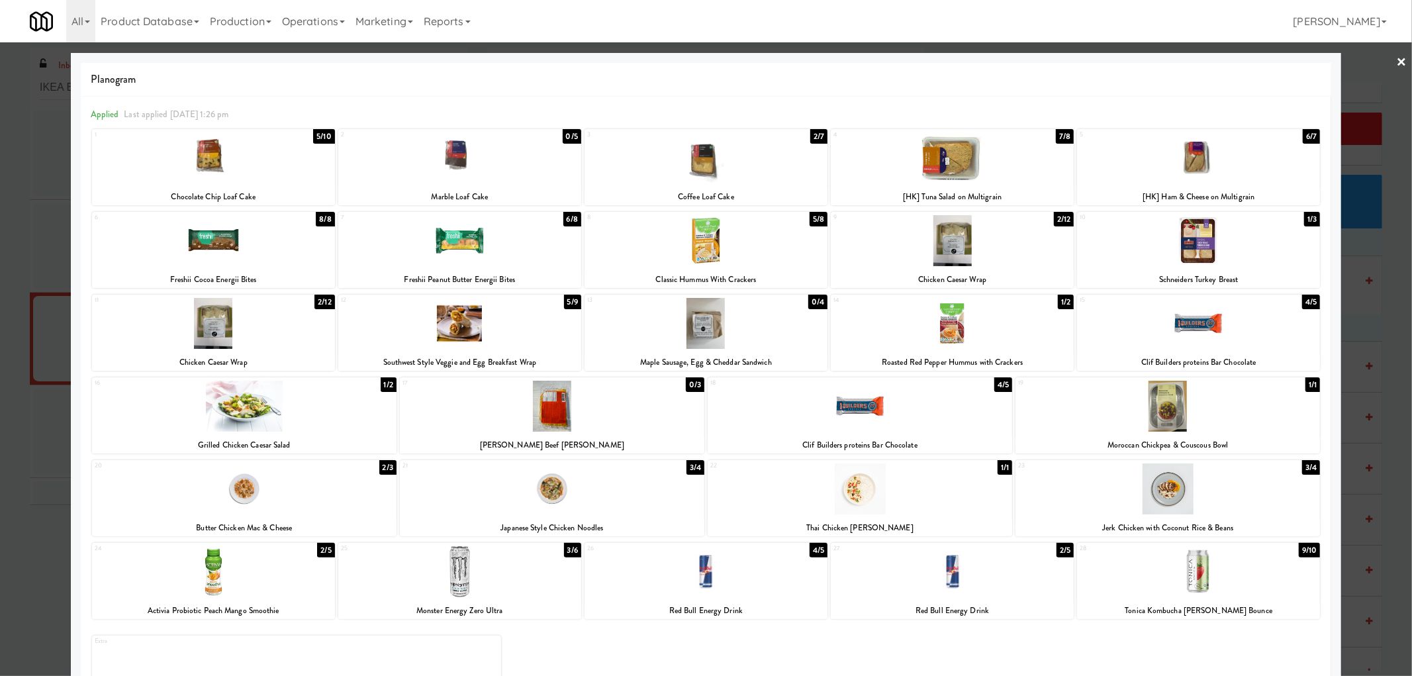
click at [471, 162] on div at bounding box center [459, 157] width 243 height 51
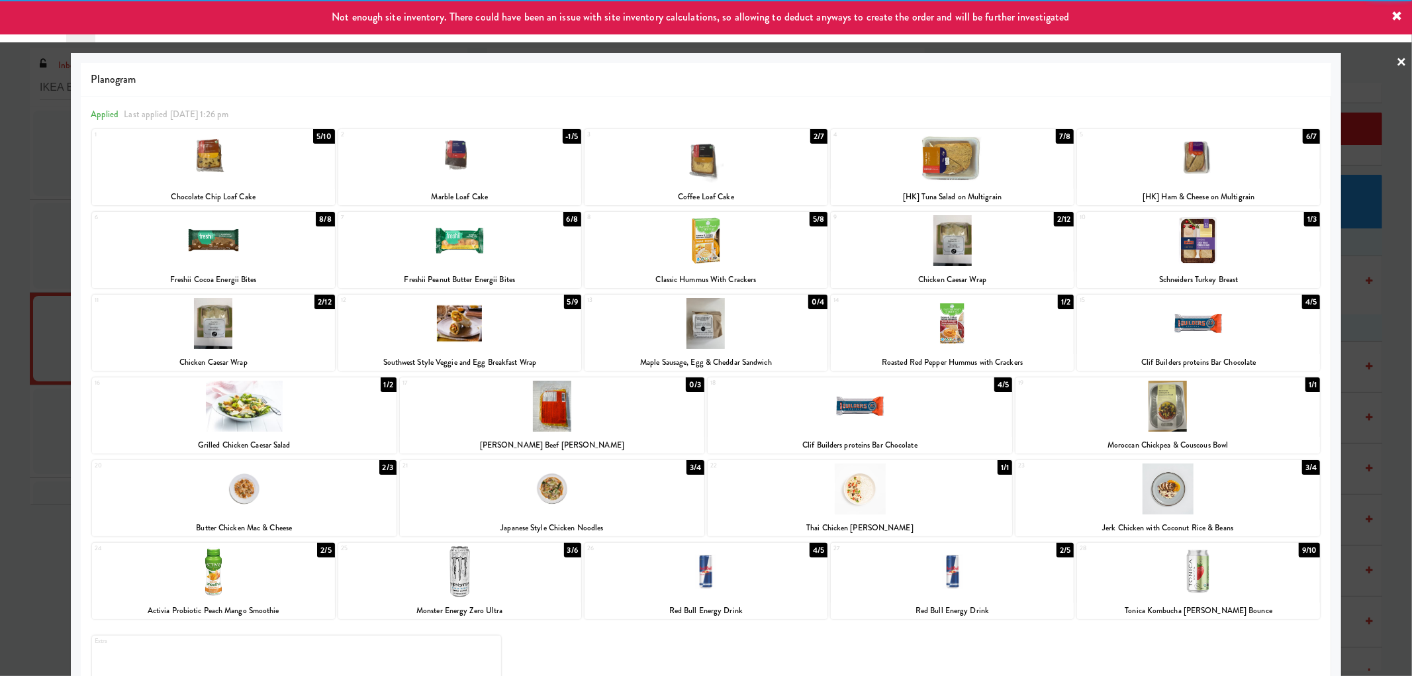
click at [0, 299] on div at bounding box center [706, 338] width 1412 height 676
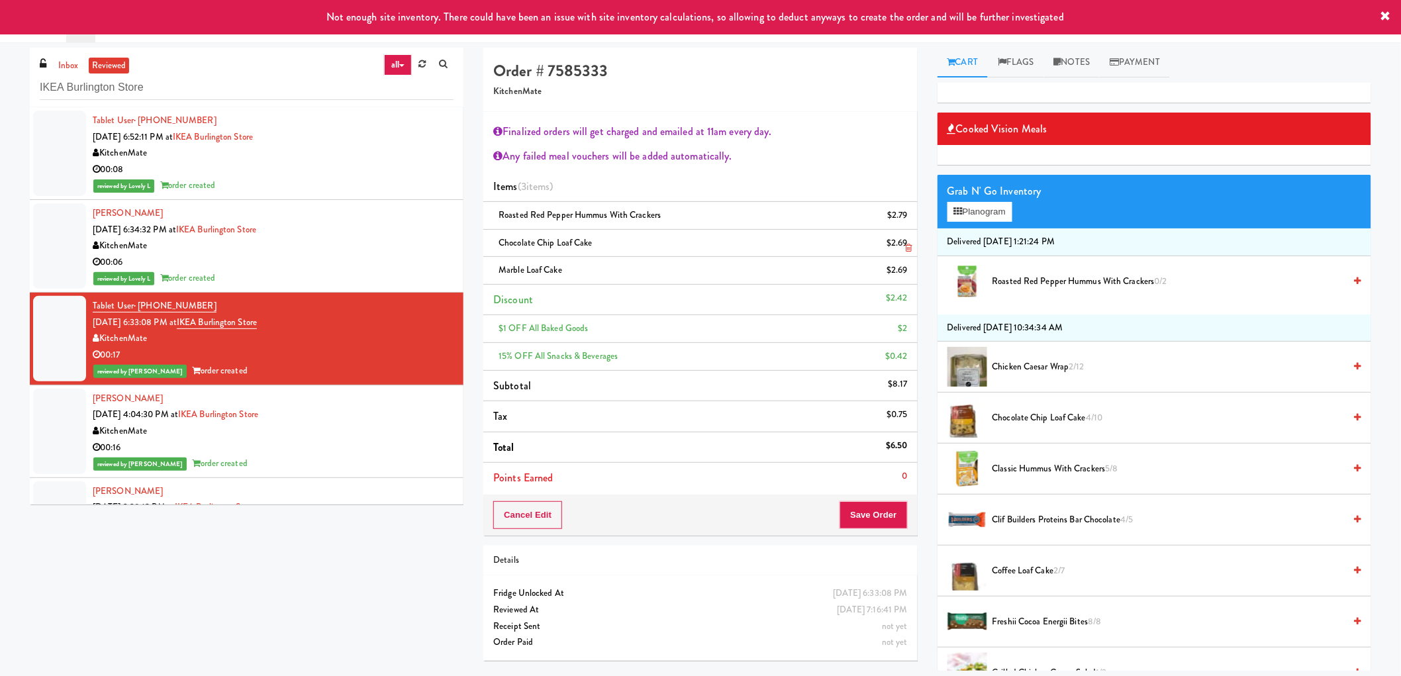
click at [908, 242] on link at bounding box center [906, 248] width 12 height 17
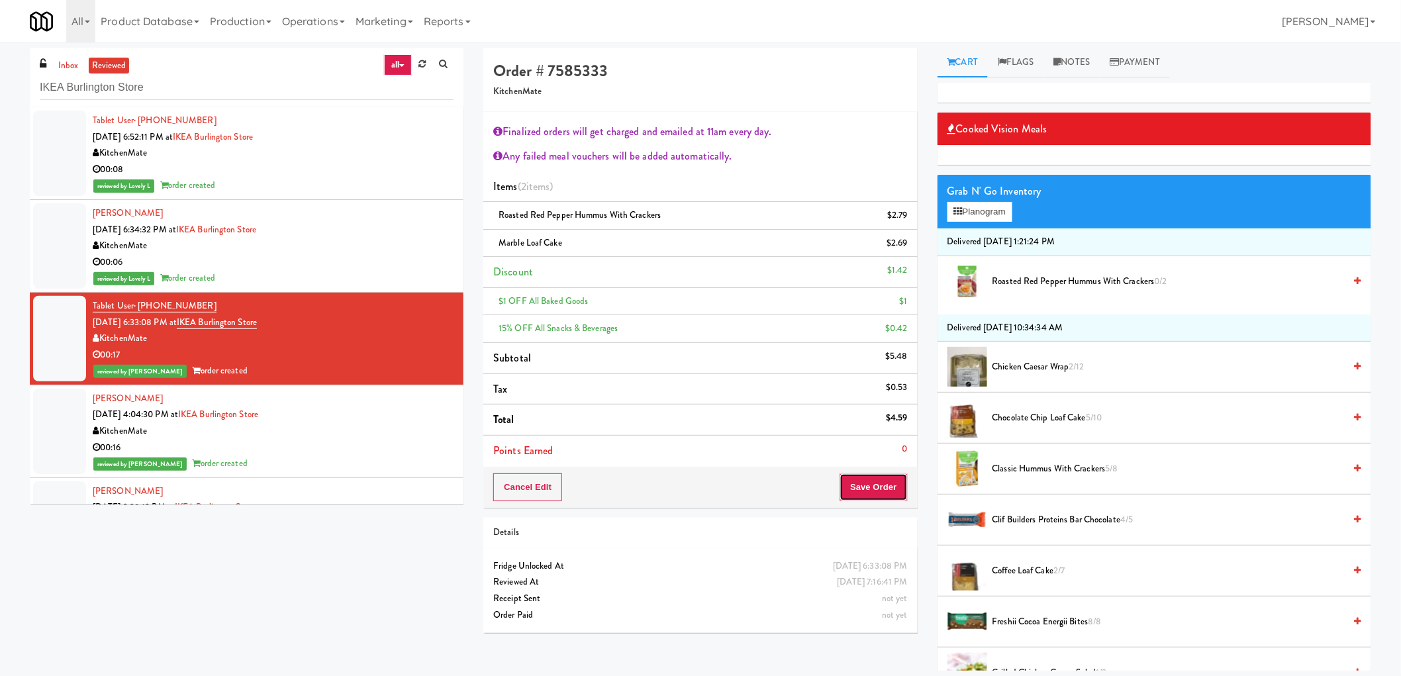
click at [862, 477] on button "Save Order" at bounding box center [874, 487] width 68 height 28
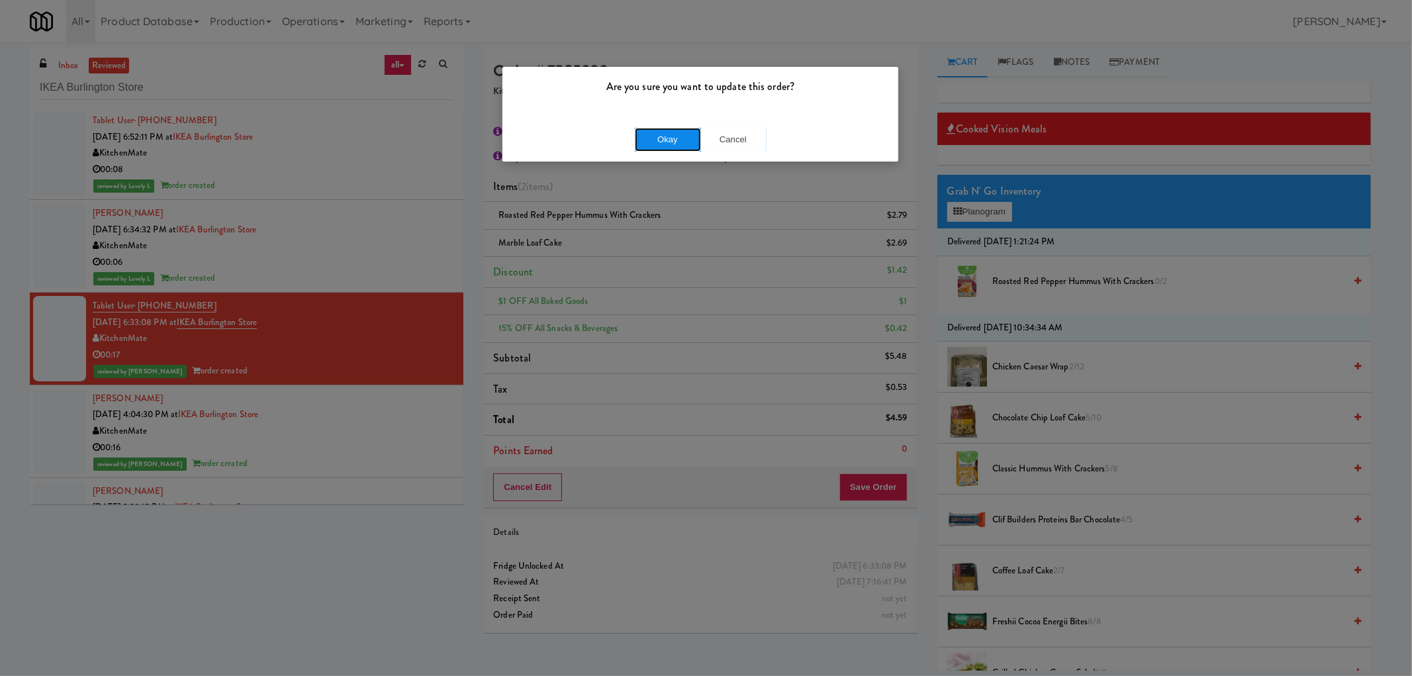
click at [682, 134] on button "Okay" at bounding box center [668, 140] width 66 height 24
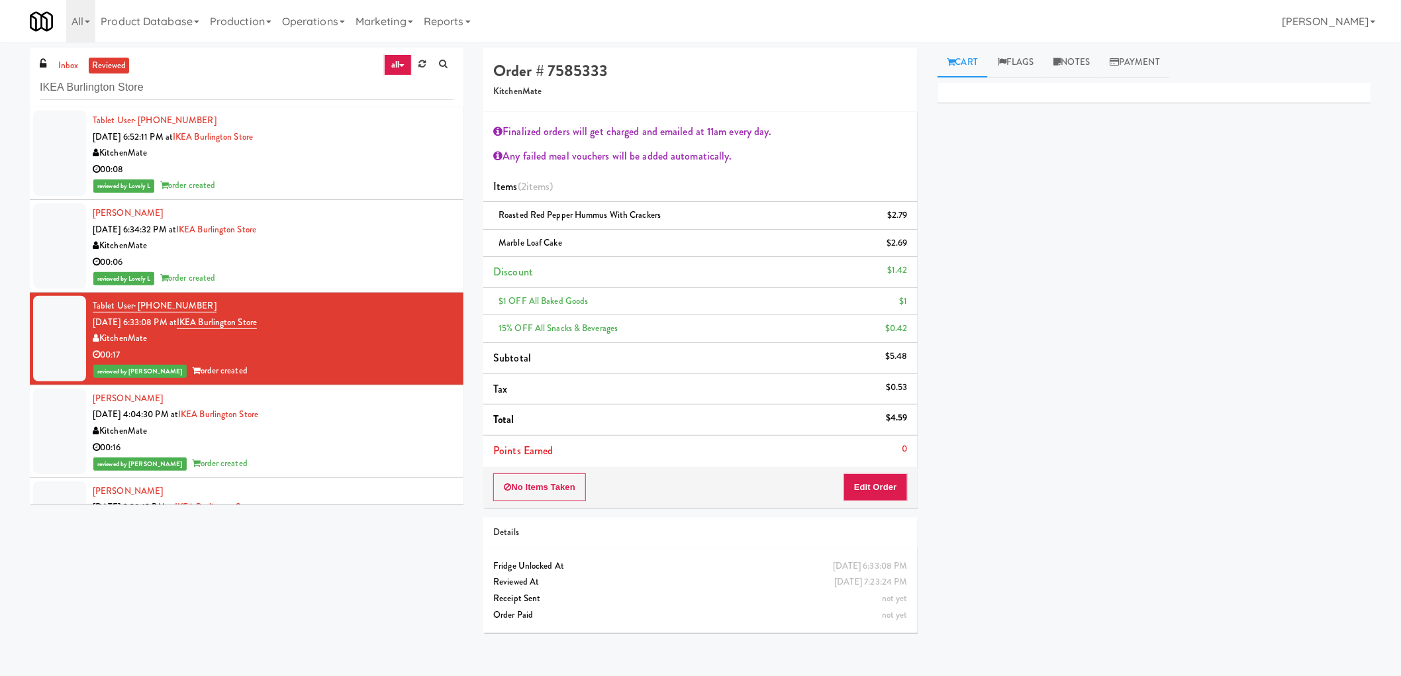
click at [375, 262] on div "00:06" at bounding box center [273, 262] width 361 height 17
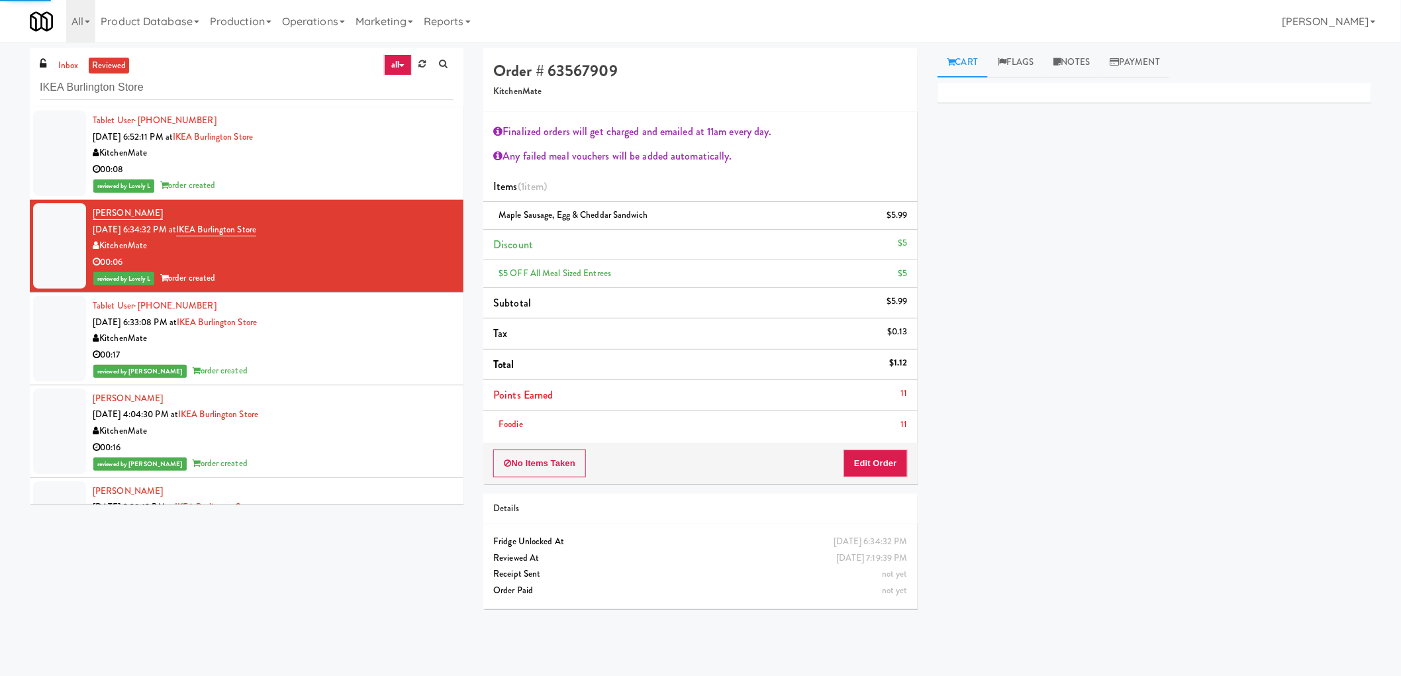
click at [356, 345] on div "KitchenMate" at bounding box center [273, 338] width 361 height 17
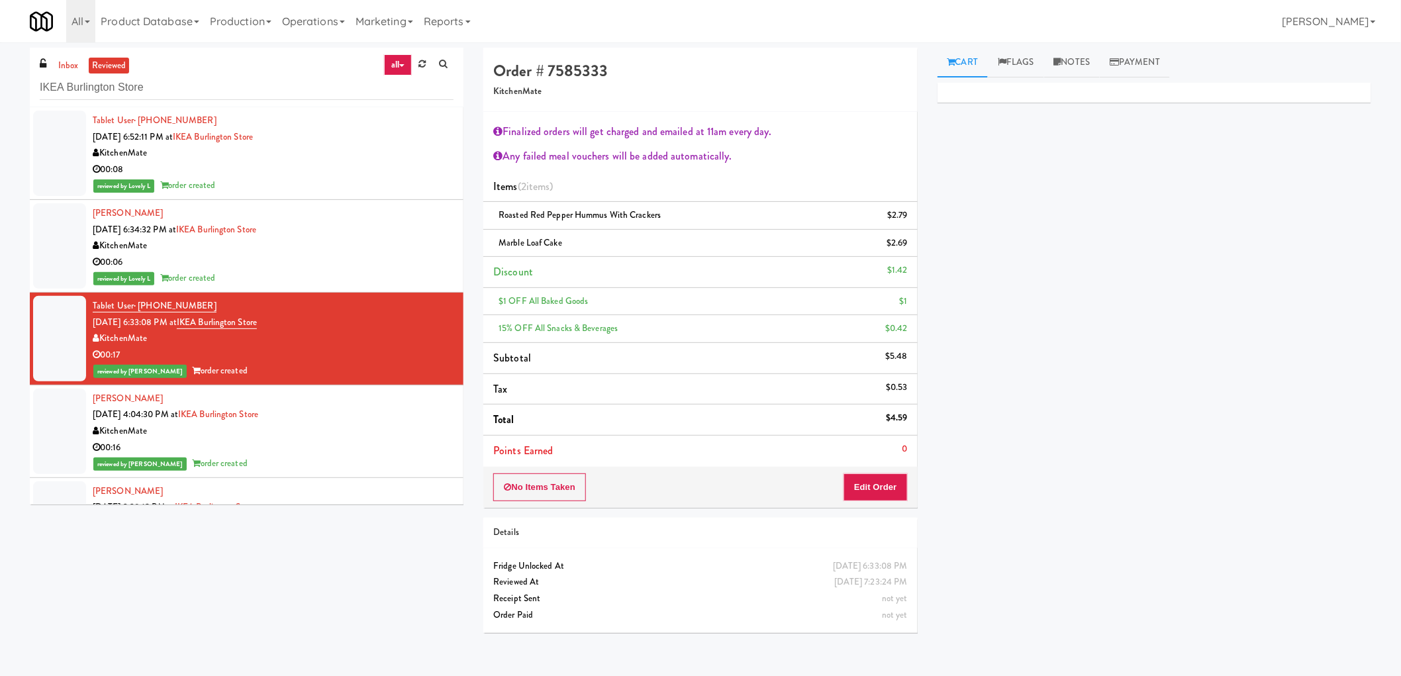
click at [377, 250] on div "KitchenMate" at bounding box center [273, 246] width 361 height 17
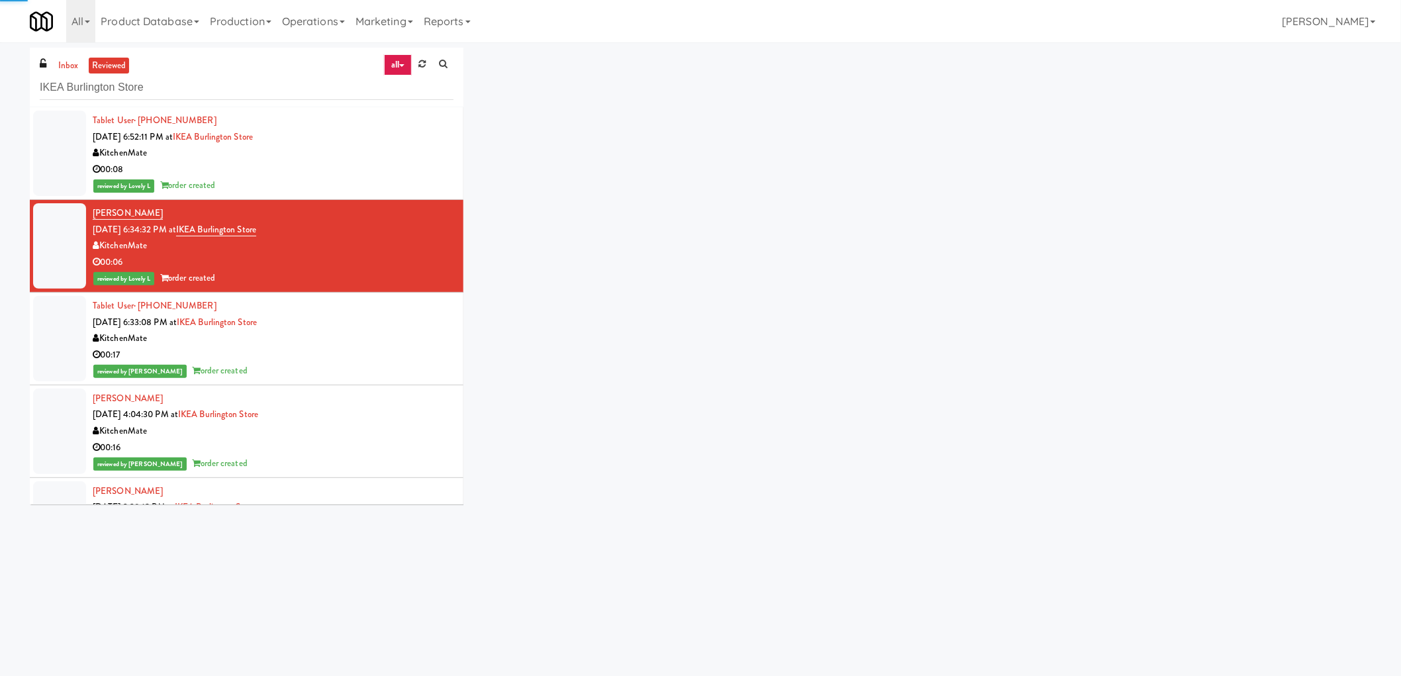
click at [371, 371] on div "reviewed by Mariel T order created" at bounding box center [273, 371] width 361 height 17
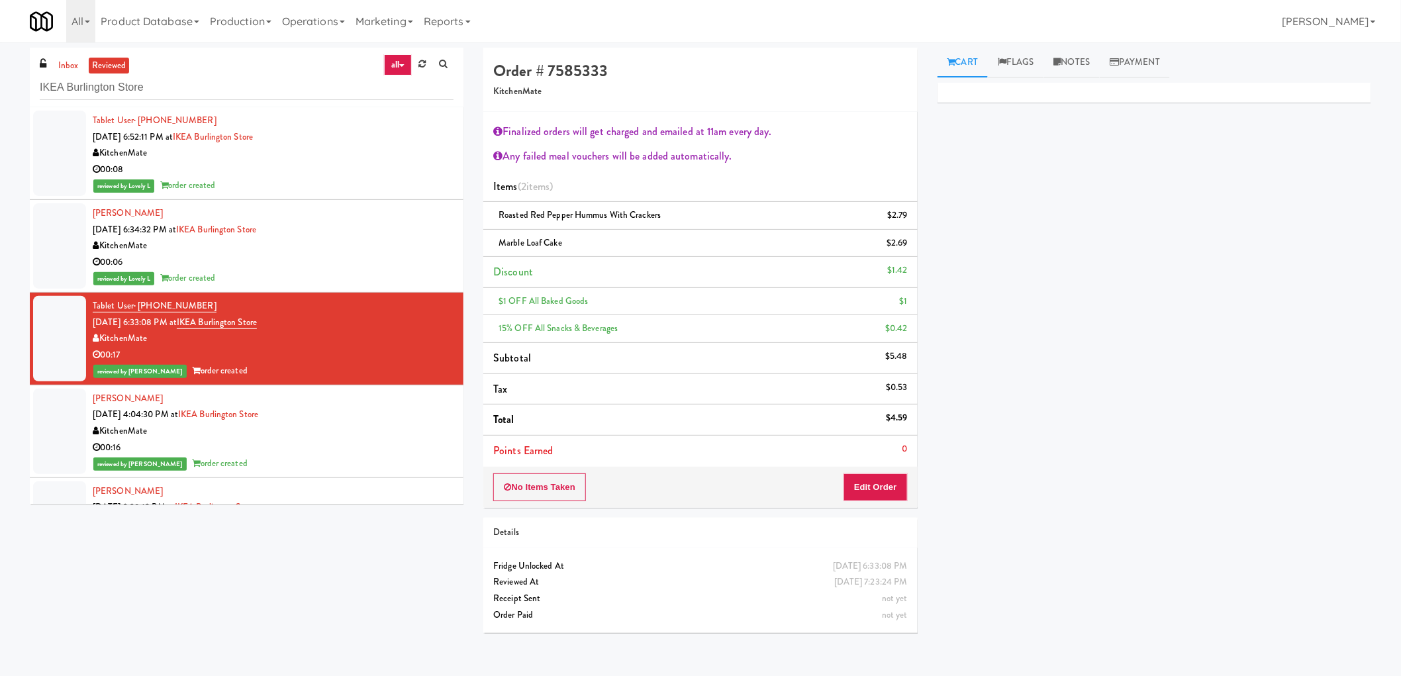
click at [339, 240] on div "KitchenMate" at bounding box center [273, 246] width 361 height 17
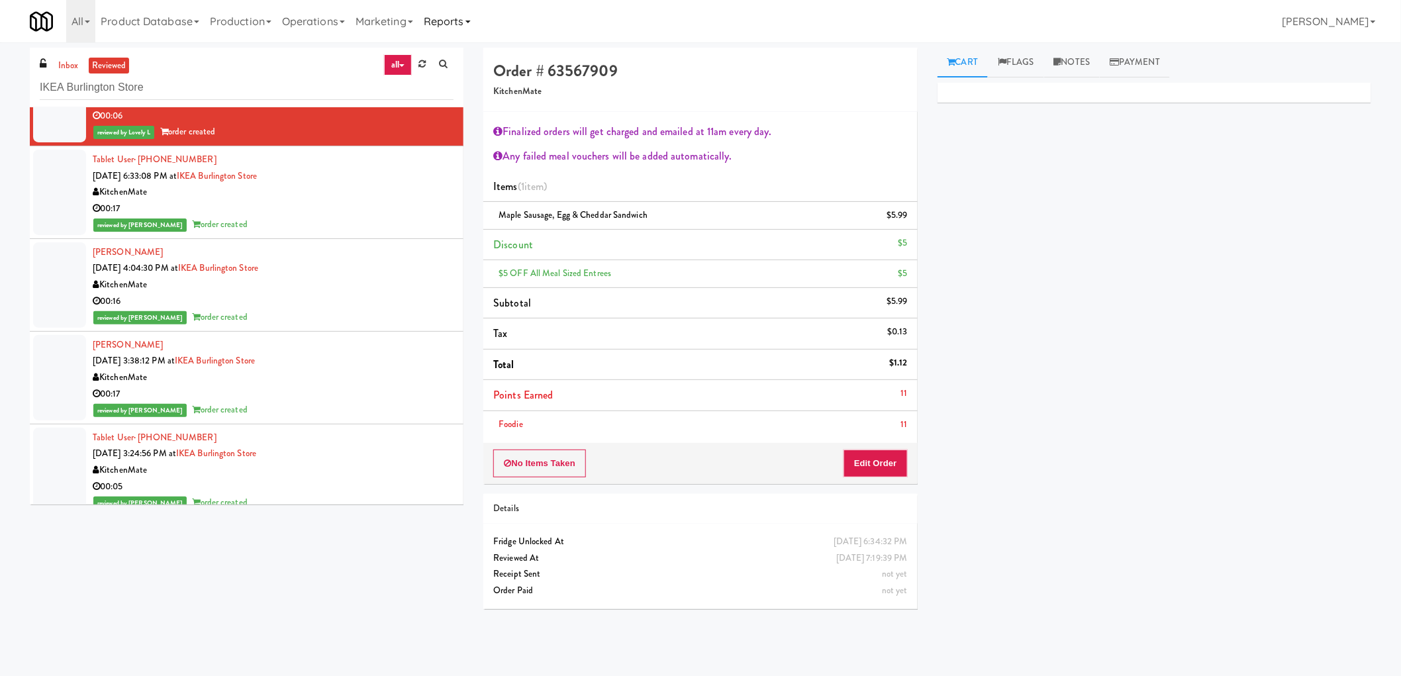
scroll to position [147, 0]
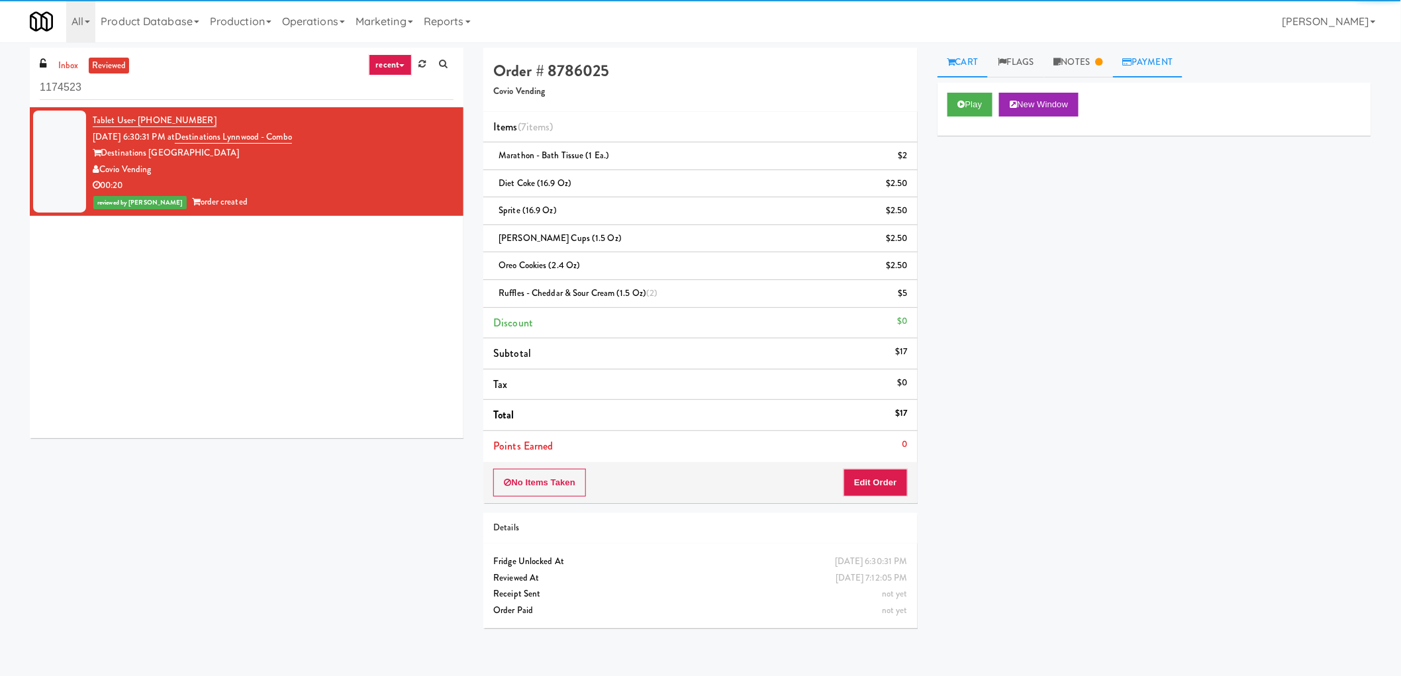
click at [1137, 64] on link "Payment" at bounding box center [1148, 63] width 70 height 30
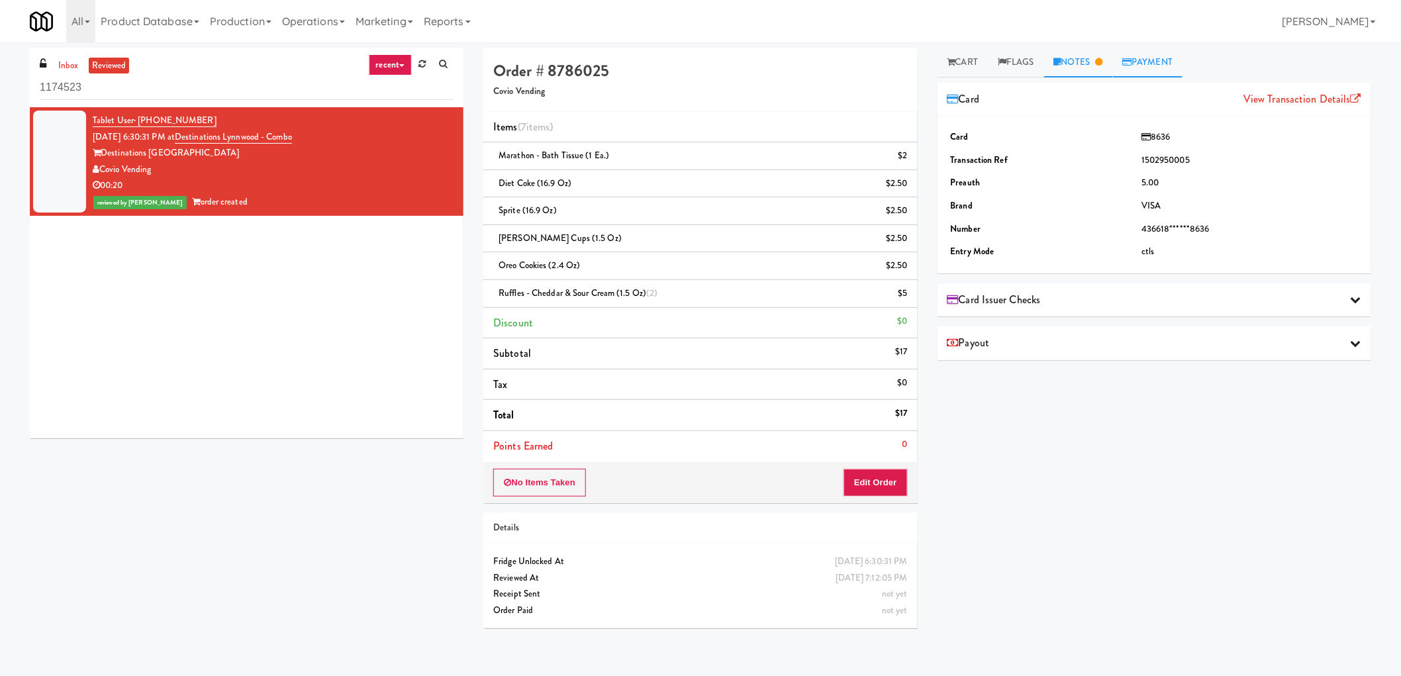
click at [1081, 60] on link "Notes" at bounding box center [1078, 63] width 69 height 30
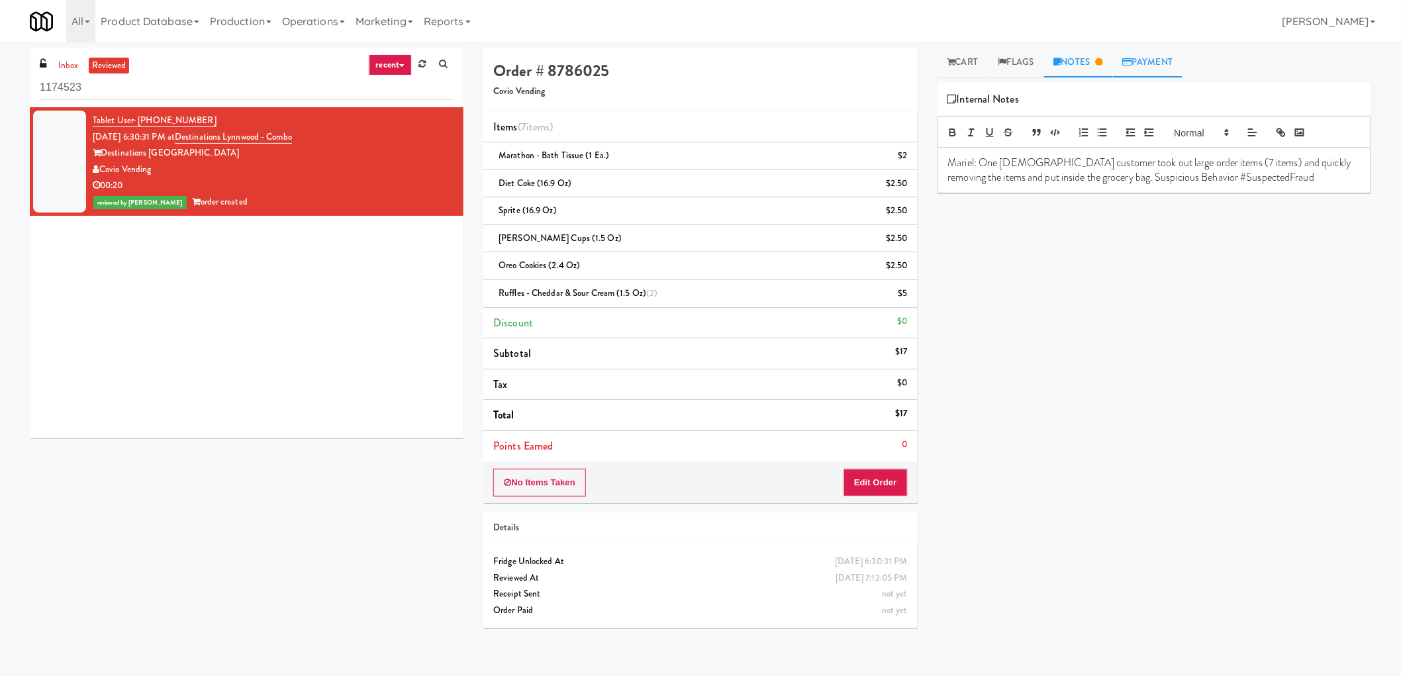
click at [1160, 60] on link "Payment" at bounding box center [1148, 63] width 70 height 30
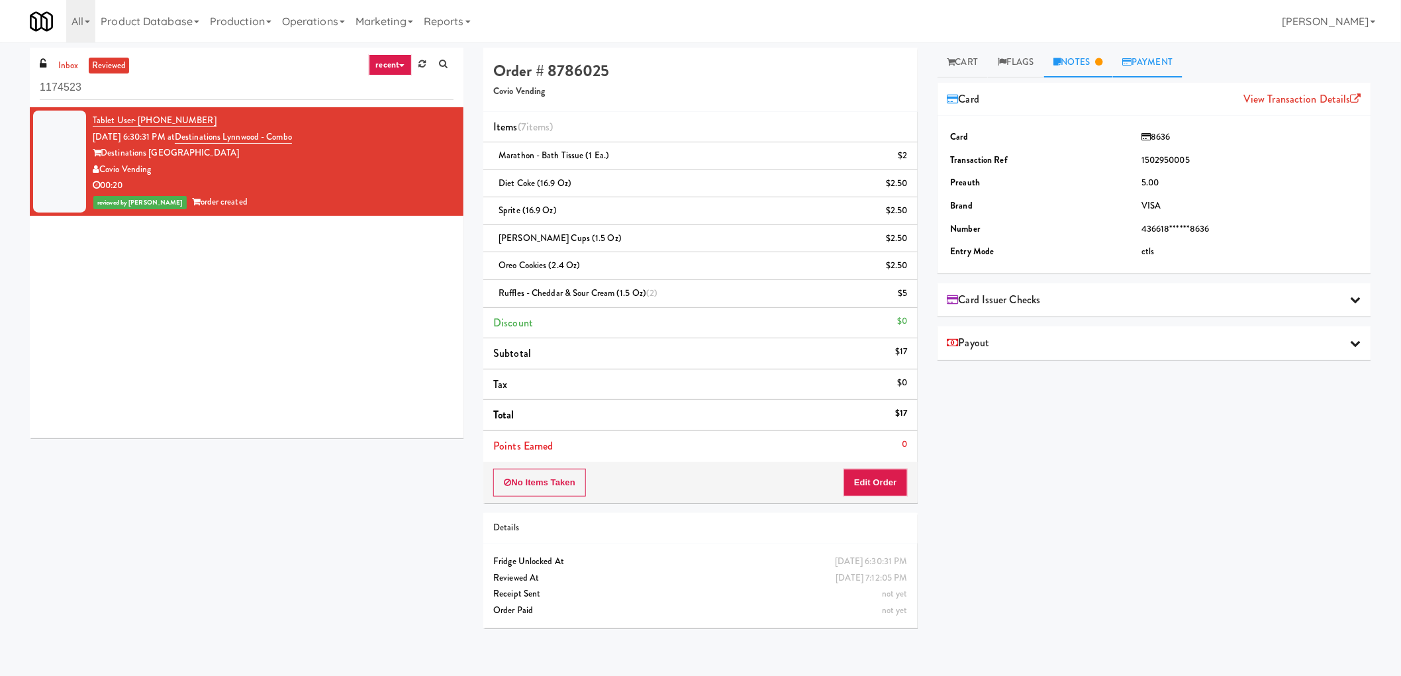
click at [1092, 62] on link "Notes" at bounding box center [1078, 63] width 69 height 30
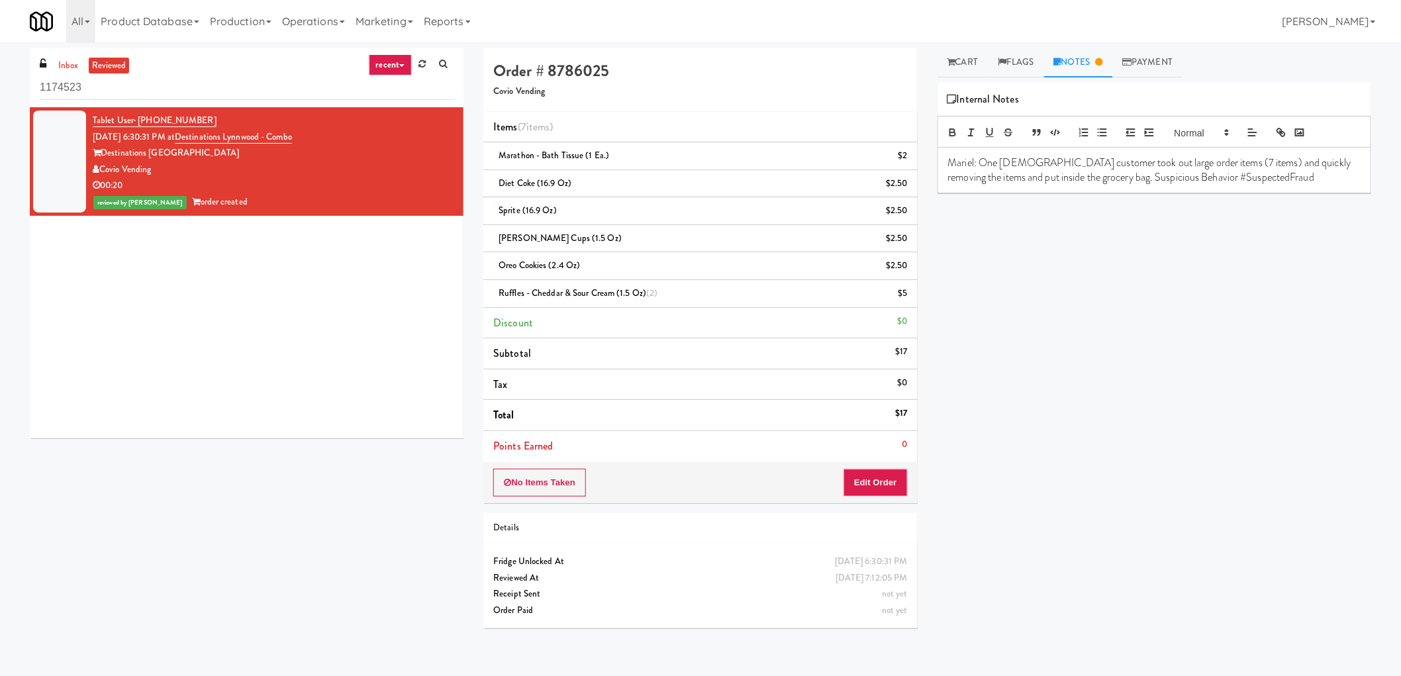
click at [41, 64] on icon at bounding box center [43, 63] width 7 height 11
click at [61, 64] on link "inbox" at bounding box center [68, 66] width 27 height 17
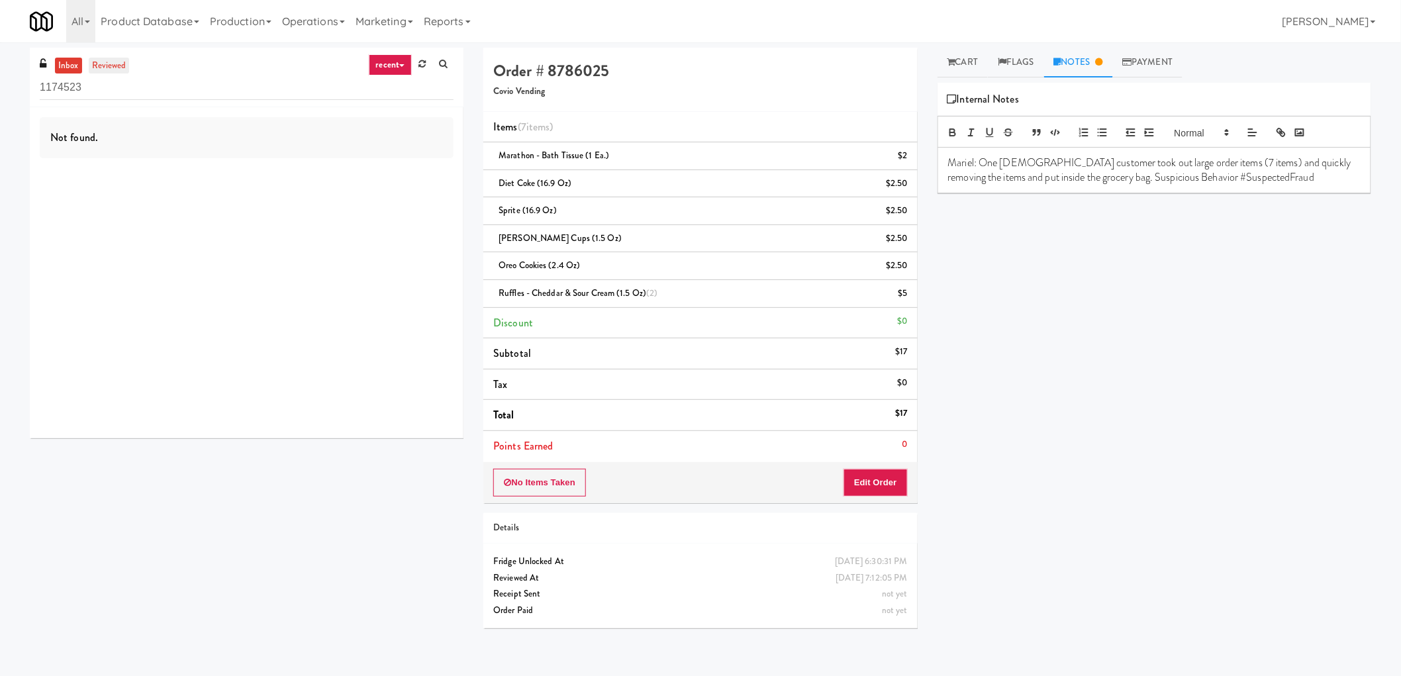
click at [114, 58] on link "reviewed" at bounding box center [109, 66] width 41 height 17
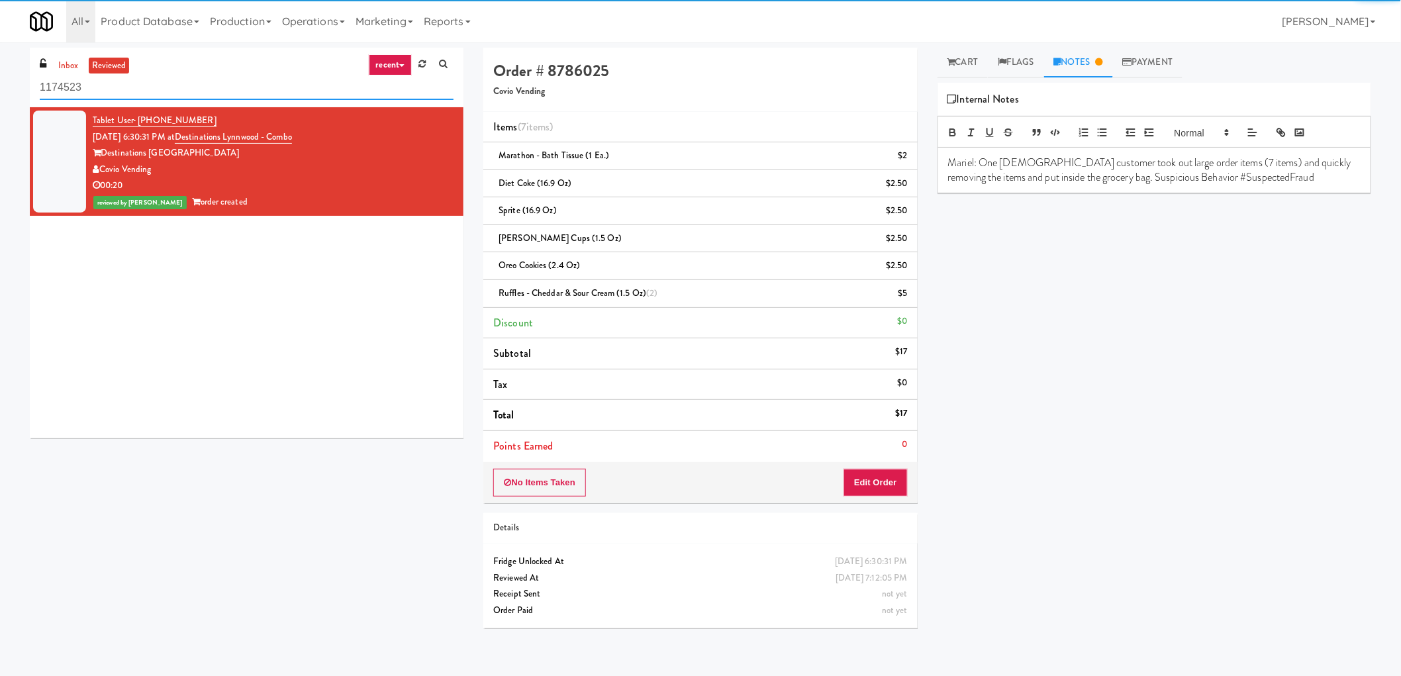
click at [205, 81] on input "1174523" at bounding box center [247, 87] width 414 height 24
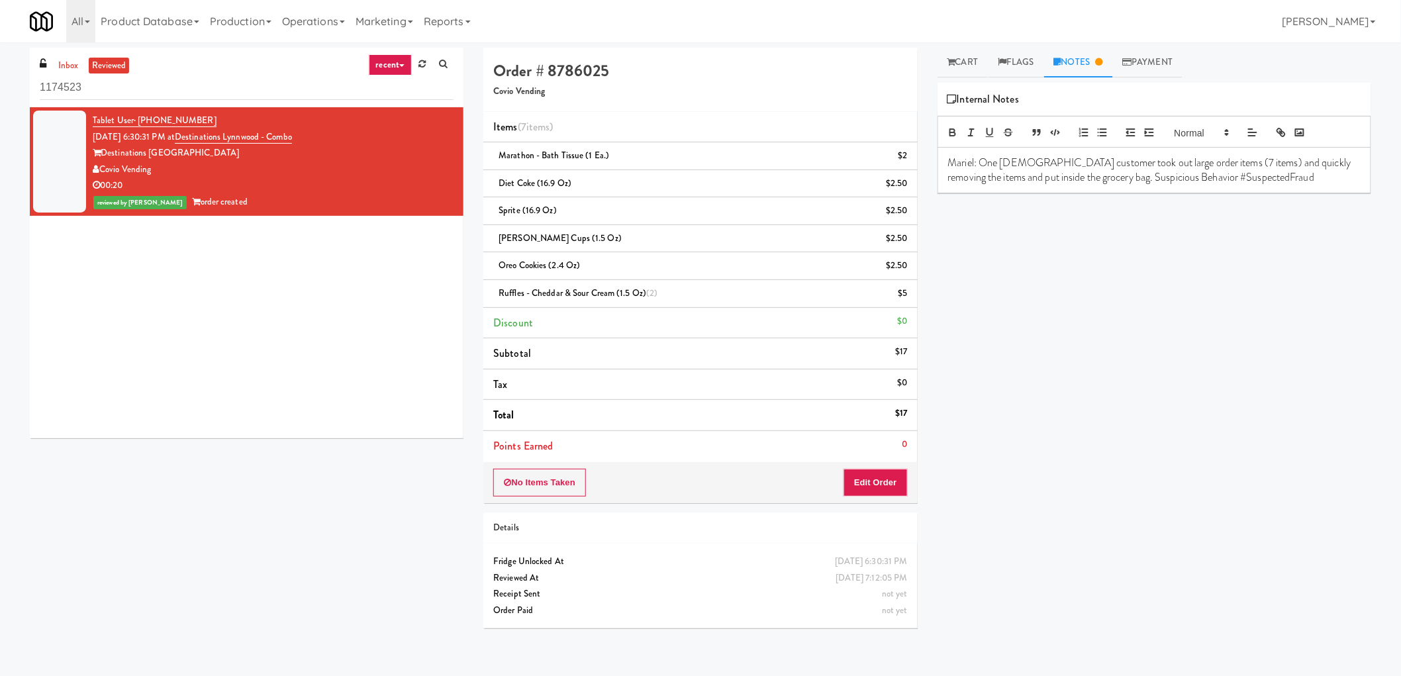
click at [210, 172] on div "Covio Vending" at bounding box center [273, 170] width 361 height 17
click at [1153, 61] on link "Payment" at bounding box center [1148, 63] width 70 height 30
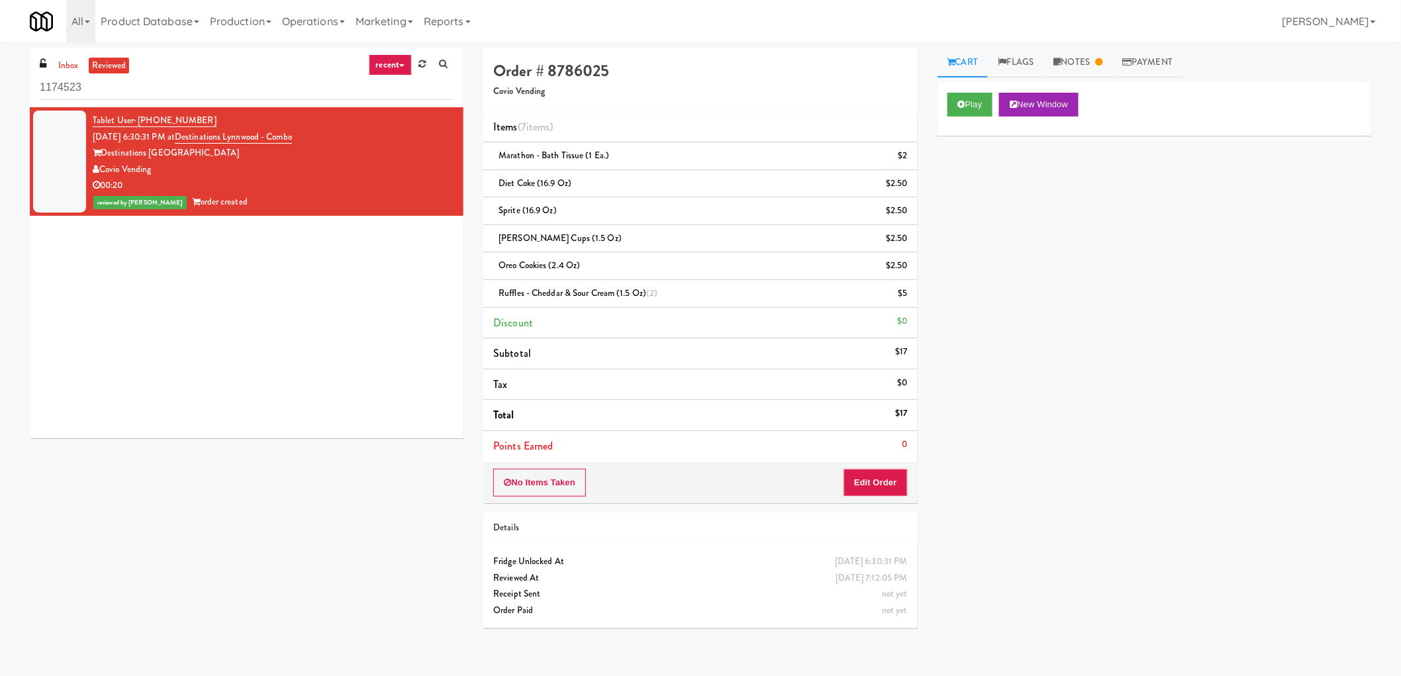
click at [1137, 44] on div "inbox reviewed recent all unclear take inventory issue suspicious failed recent…" at bounding box center [700, 340] width 1401 height 596
click at [1140, 65] on link "Payment" at bounding box center [1148, 63] width 70 height 30
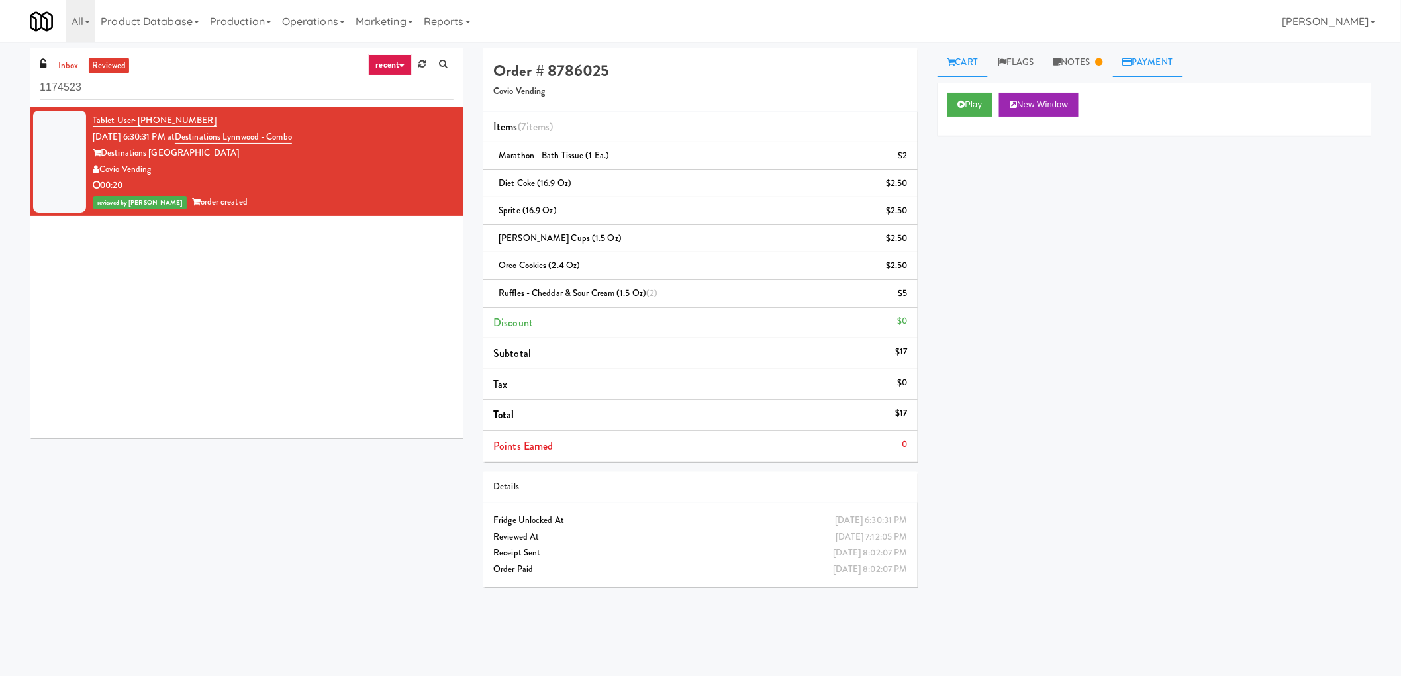
click at [1169, 53] on link "Payment" at bounding box center [1148, 63] width 70 height 30
